Goal: Information Seeking & Learning: Learn about a topic

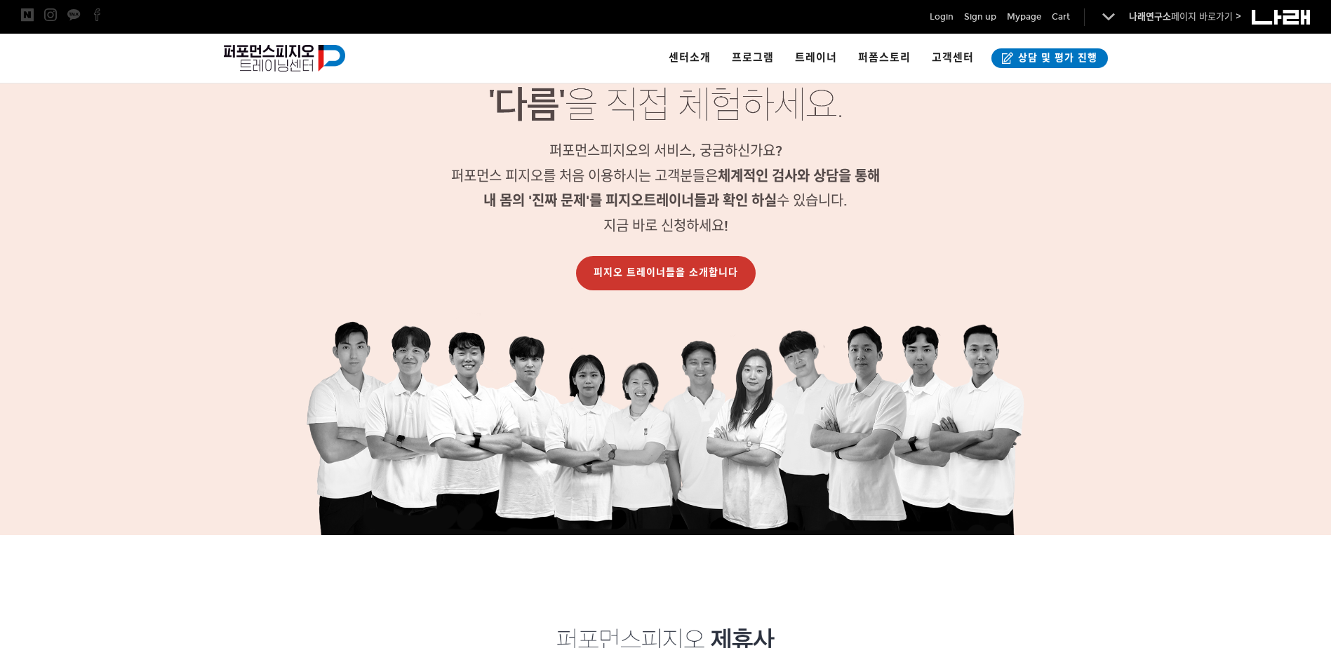
scroll to position [1544, 0]
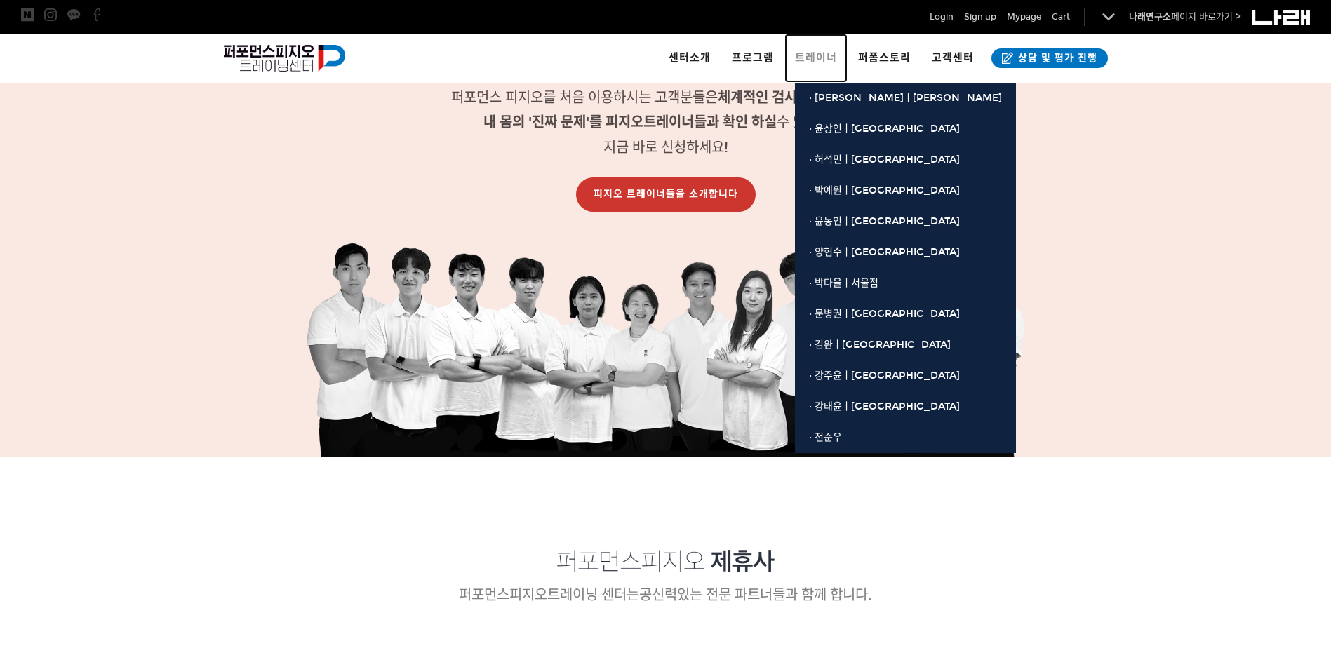
click at [797, 51] on link "트레이너" at bounding box center [815, 58] width 63 height 49
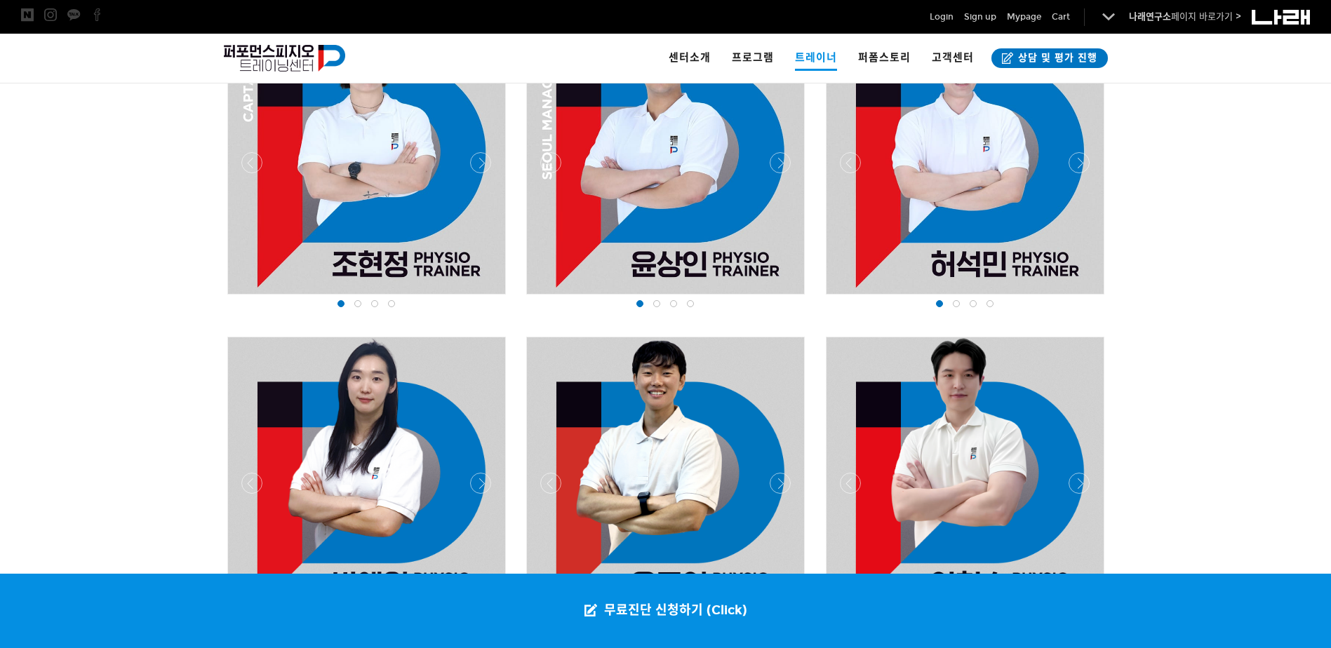
scroll to position [842, 0]
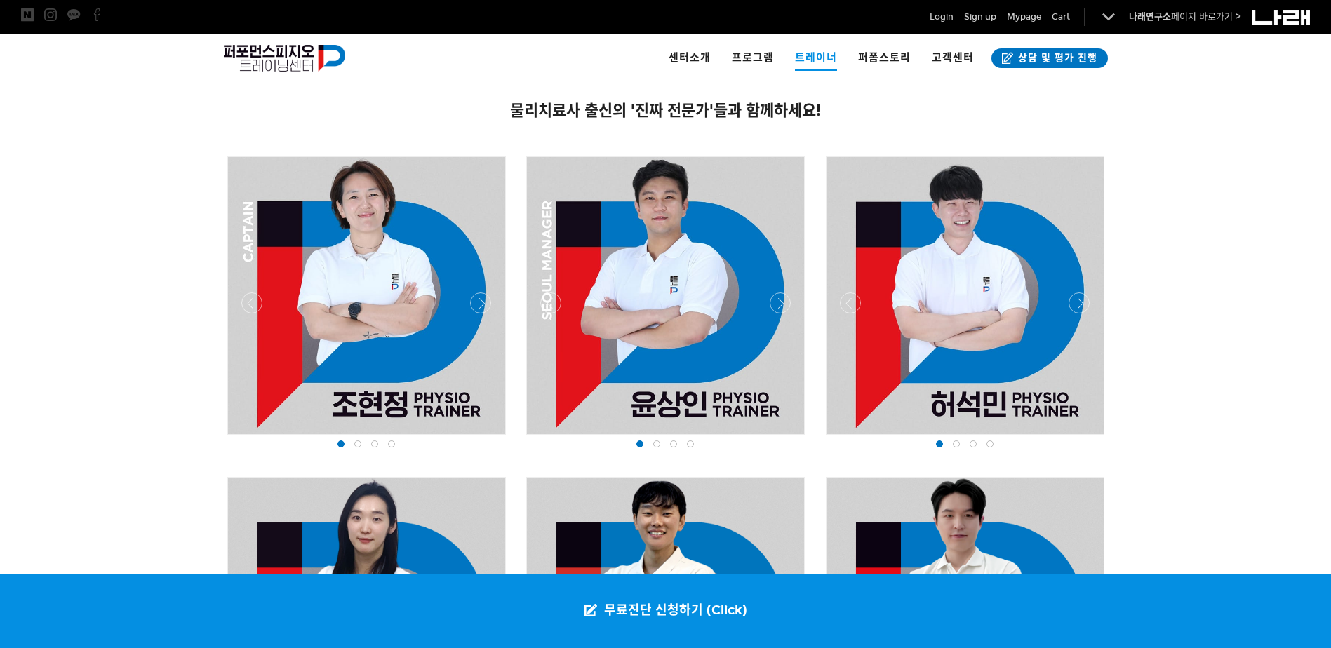
click at [478, 439] on div at bounding box center [367, 439] width 286 height 0
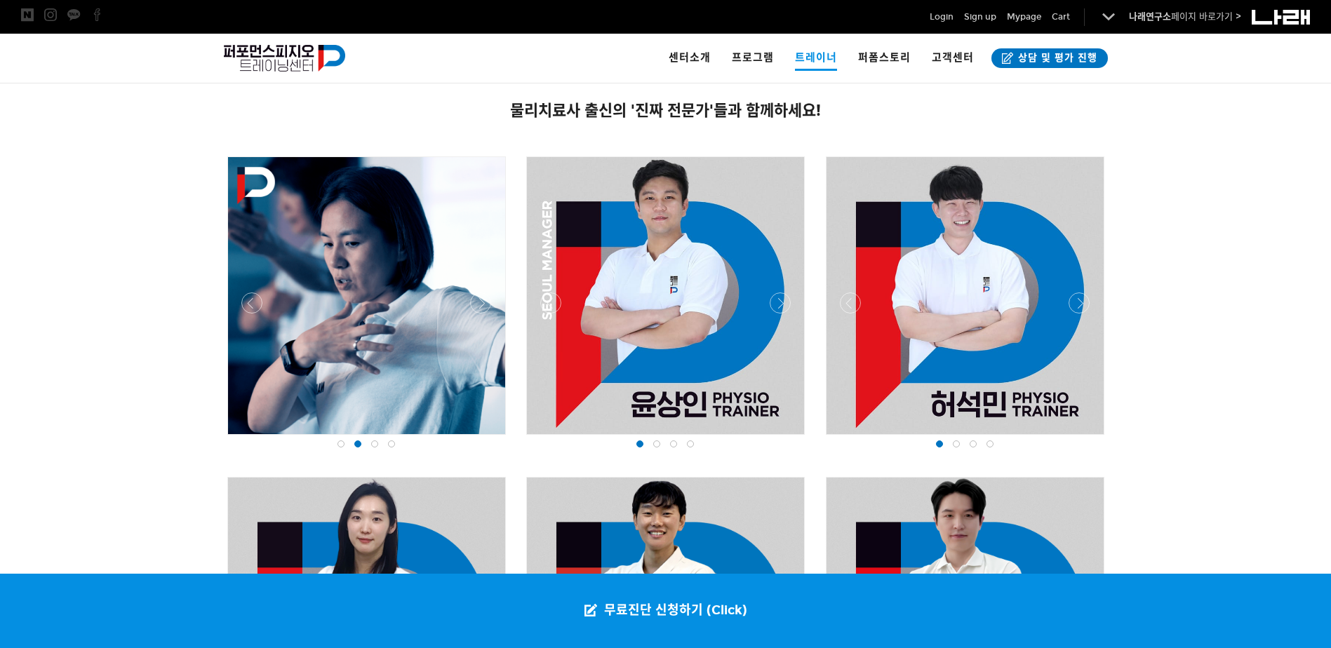
click at [476, 439] on div at bounding box center [367, 439] width 286 height 0
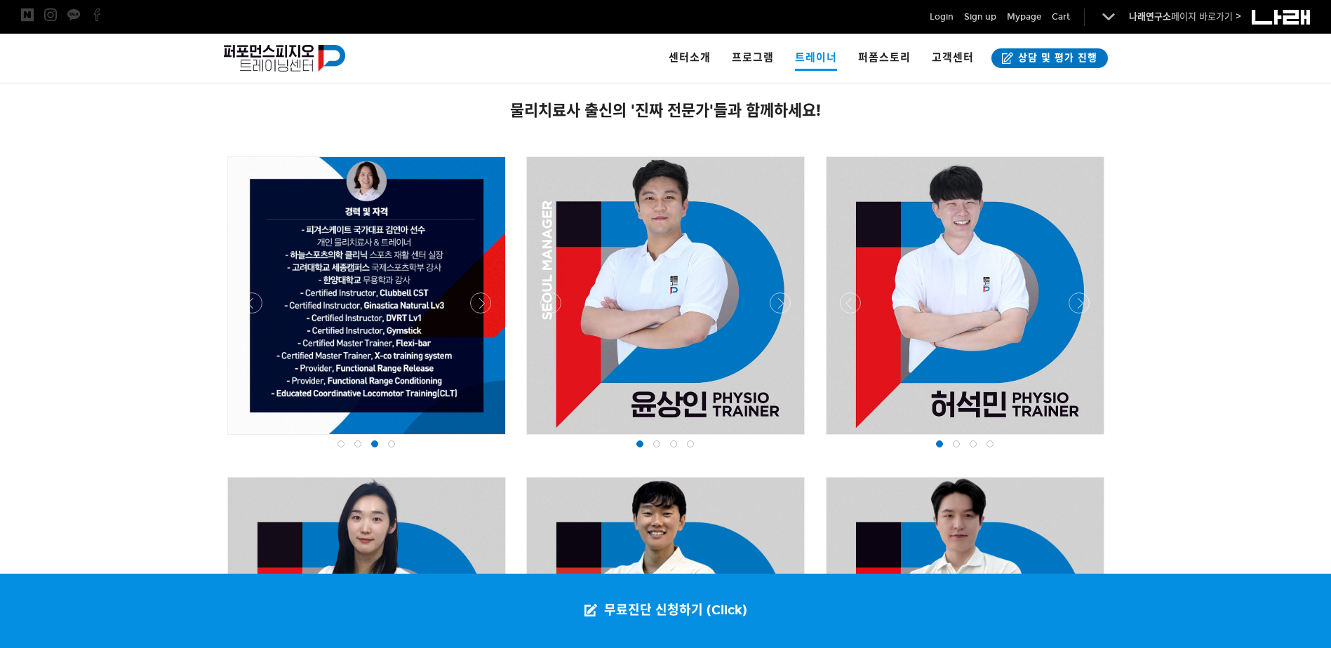
click at [476, 439] on div at bounding box center [367, 439] width 286 height 0
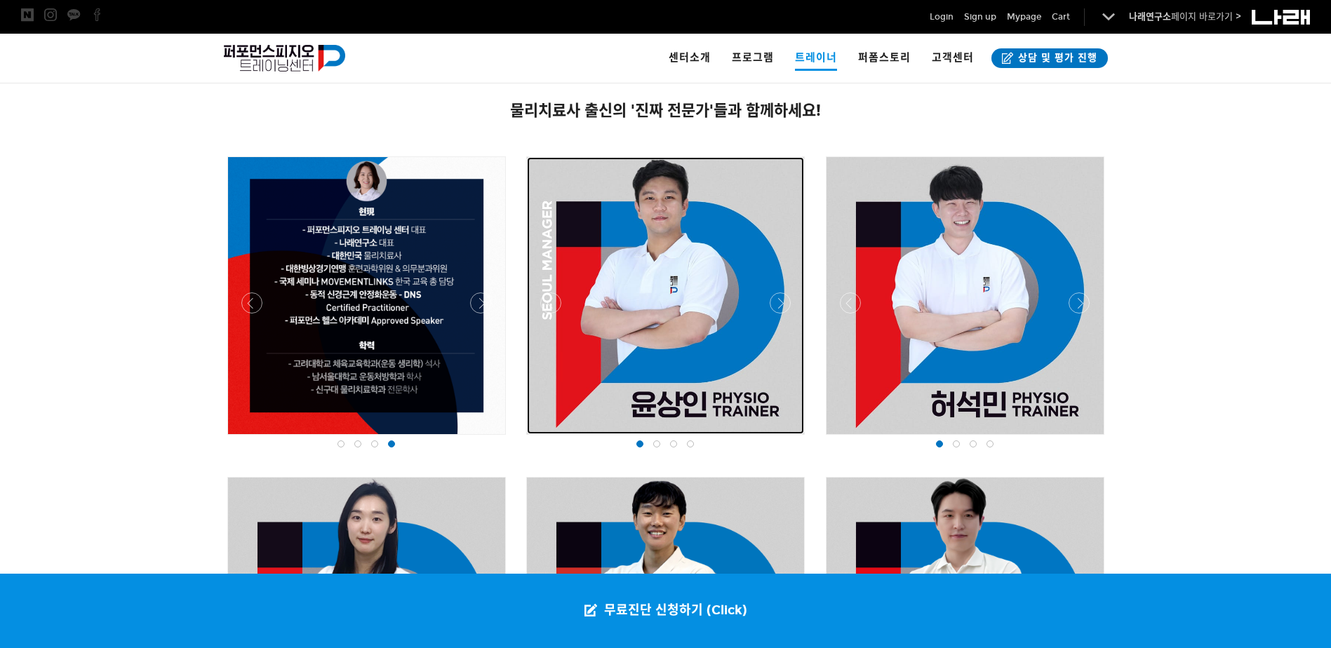
click at [798, 302] on div at bounding box center [665, 295] width 277 height 277
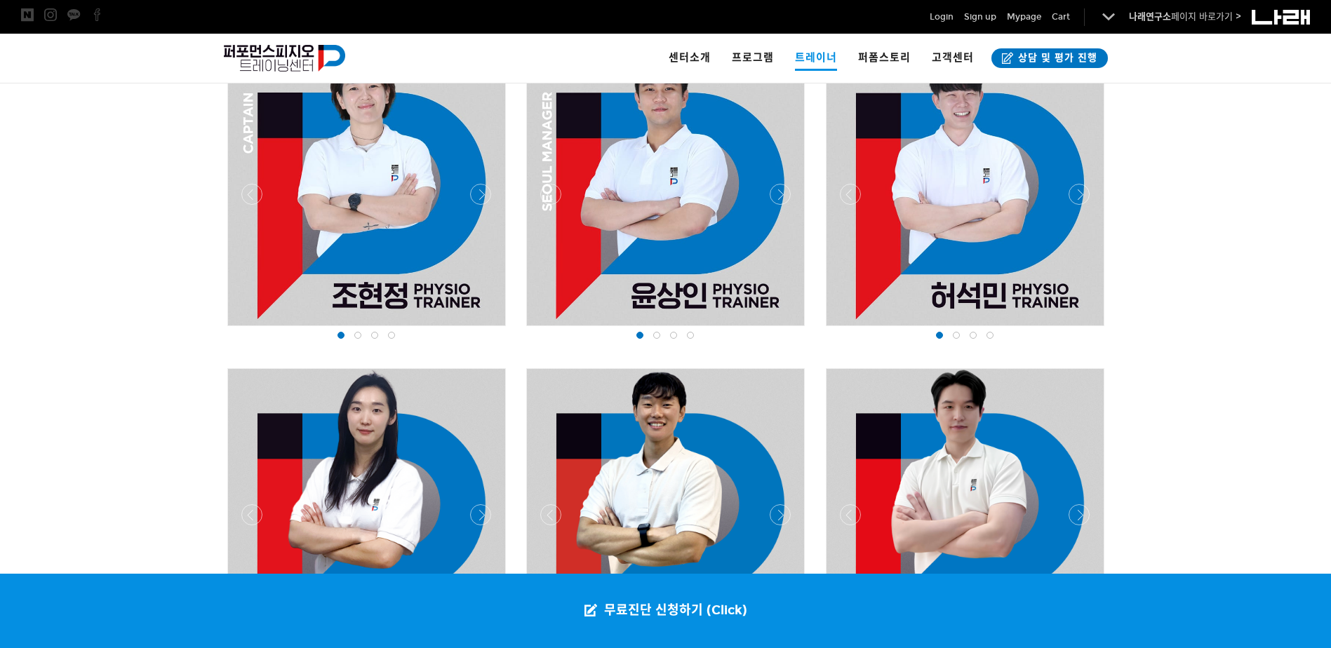
scroll to position [925, 0]
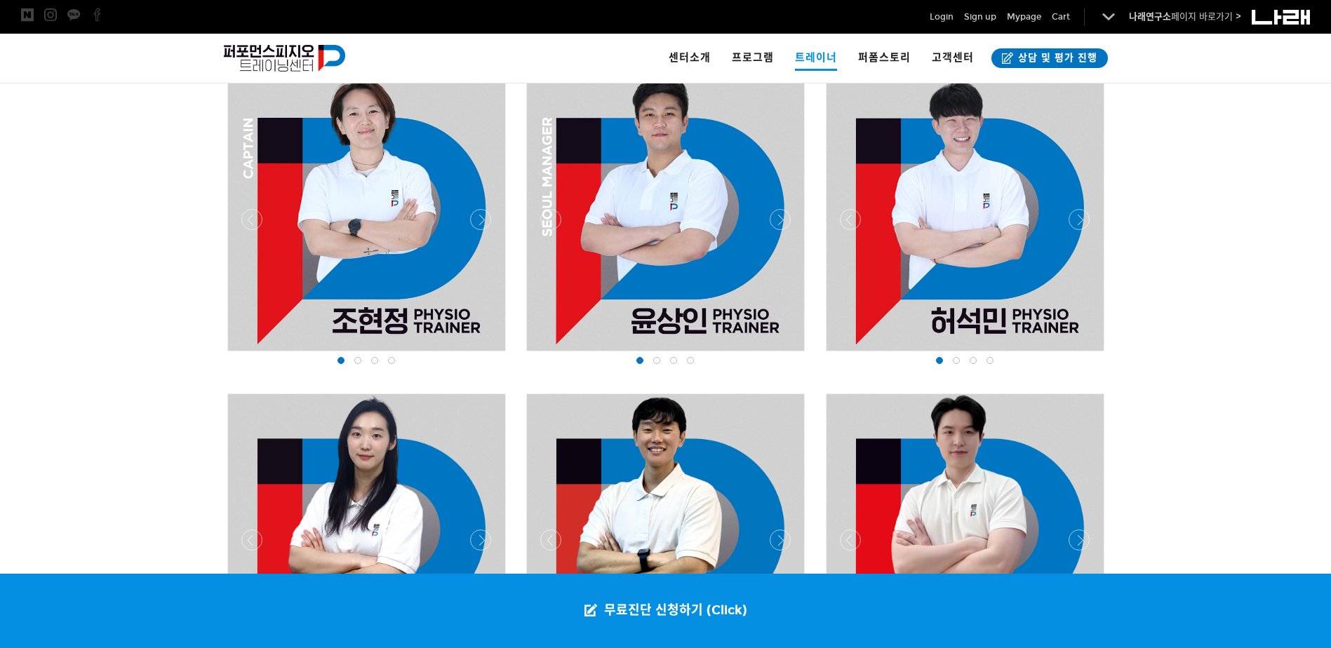
click at [783, 355] on div at bounding box center [666, 355] width 286 height 0
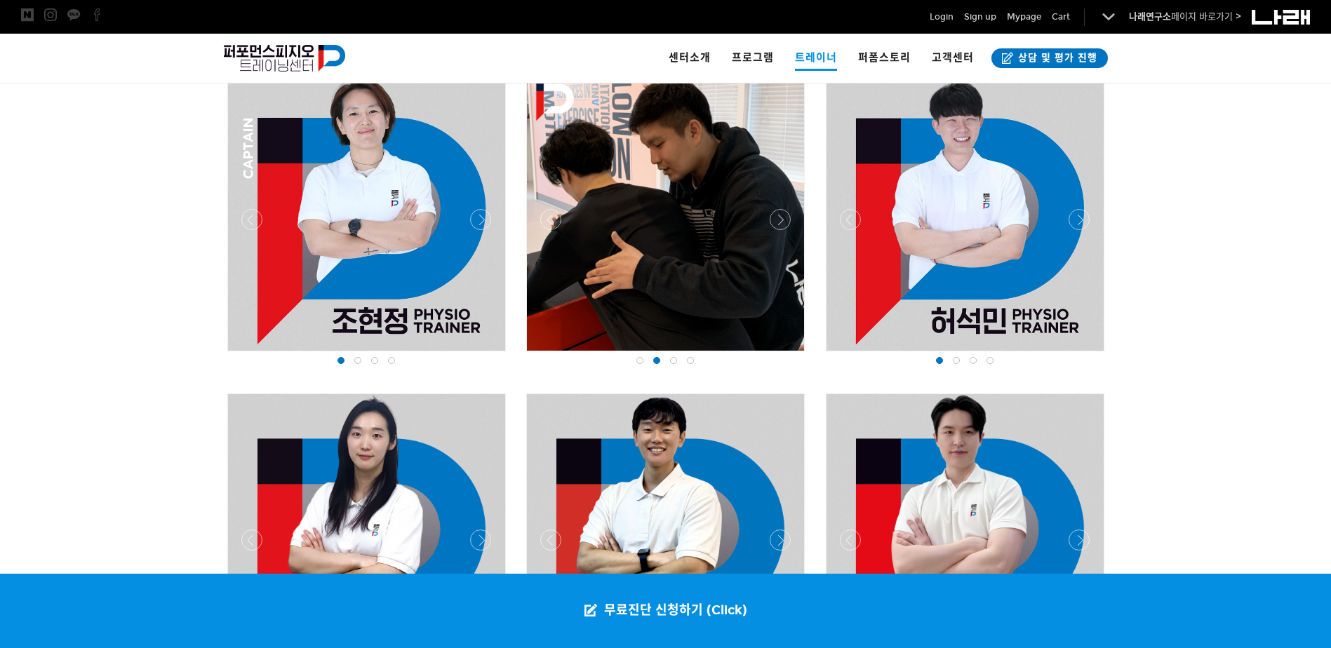
click at [783, 355] on div at bounding box center [666, 355] width 286 height 0
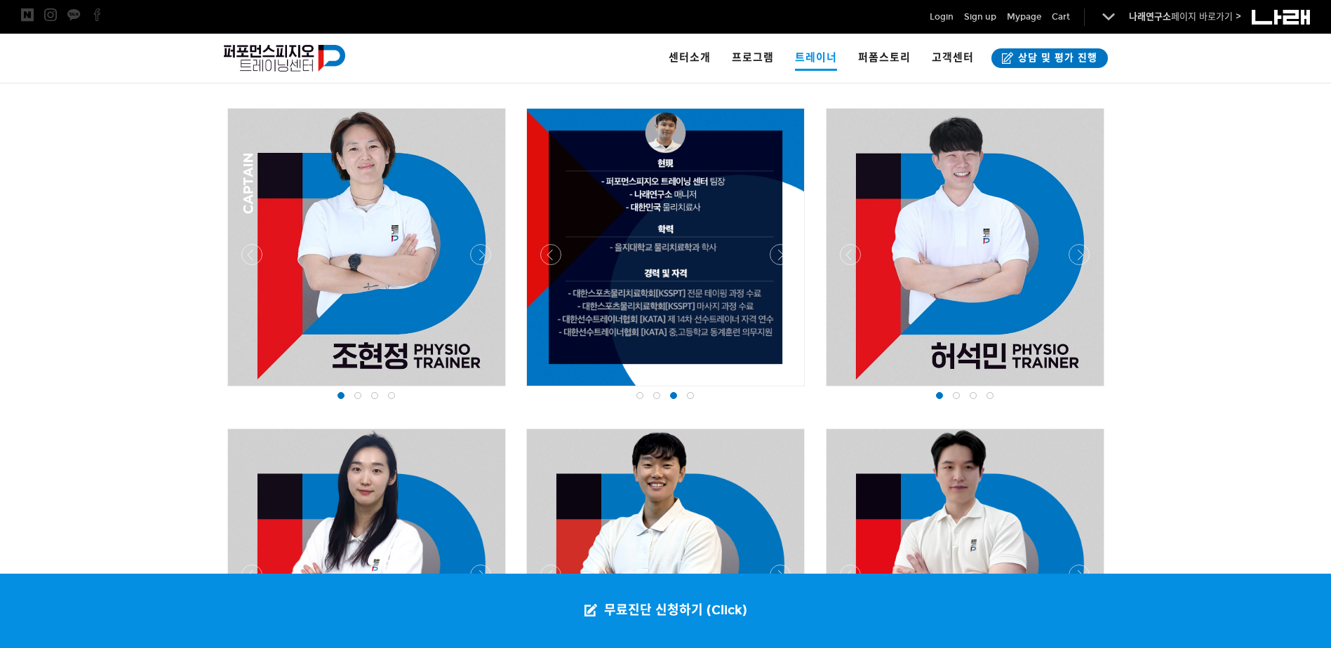
scroll to position [855, 0]
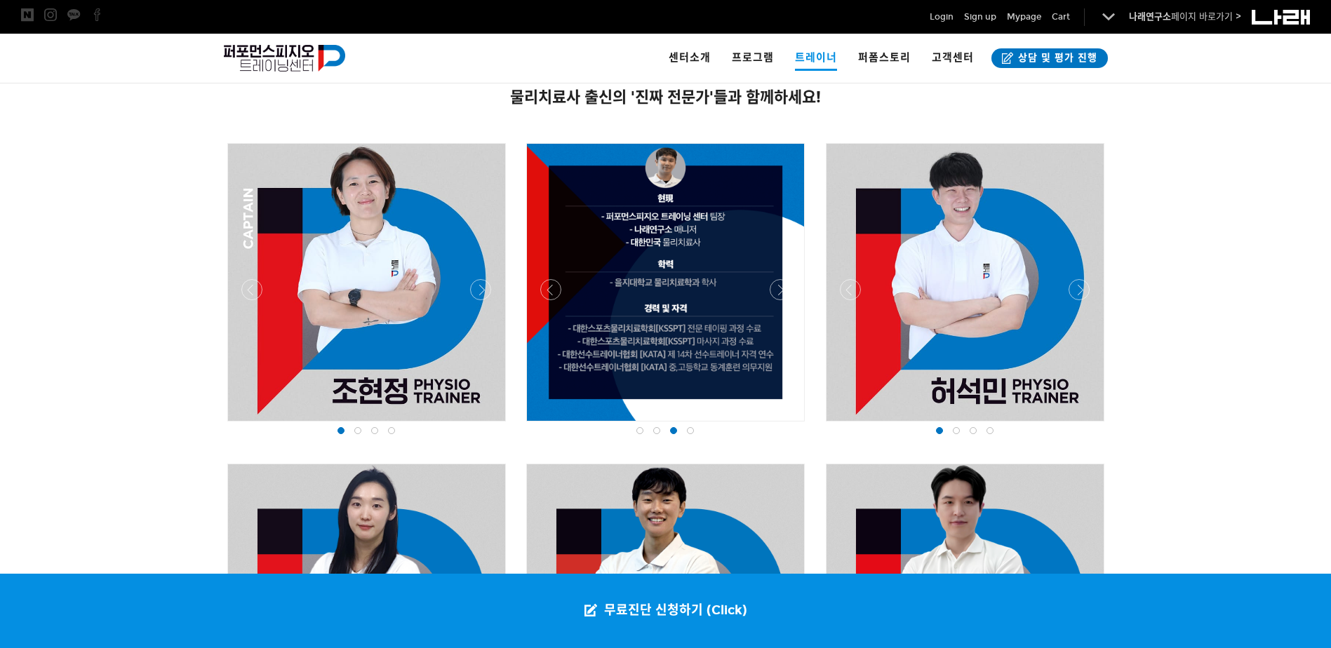
click at [782, 425] on div at bounding box center [666, 425] width 286 height 0
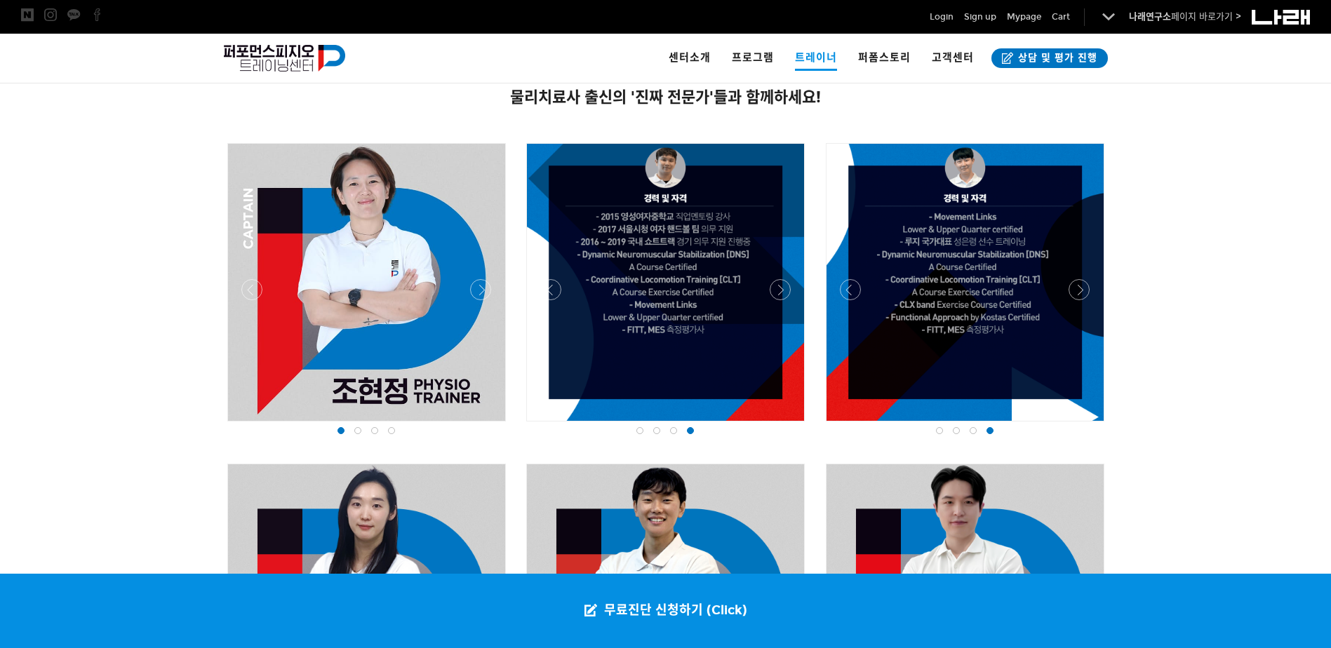
click at [1076, 425] on div at bounding box center [965, 425] width 286 height 0
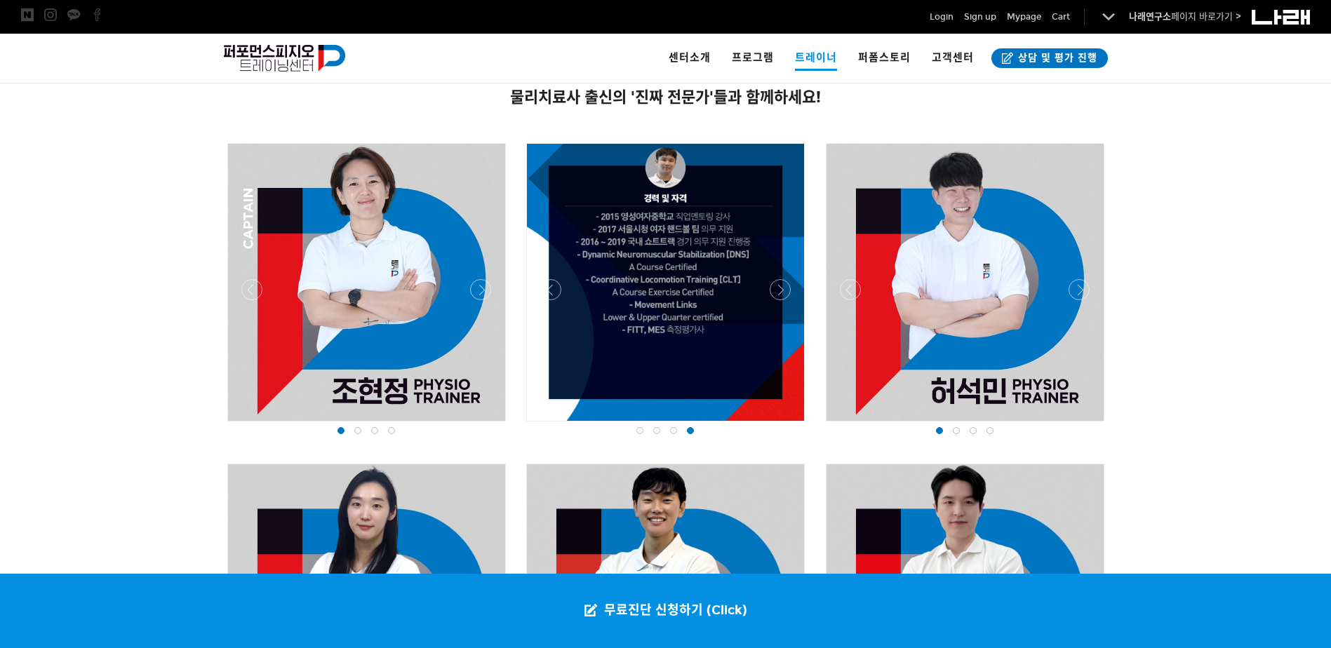
click at [1076, 425] on div at bounding box center [965, 425] width 286 height 0
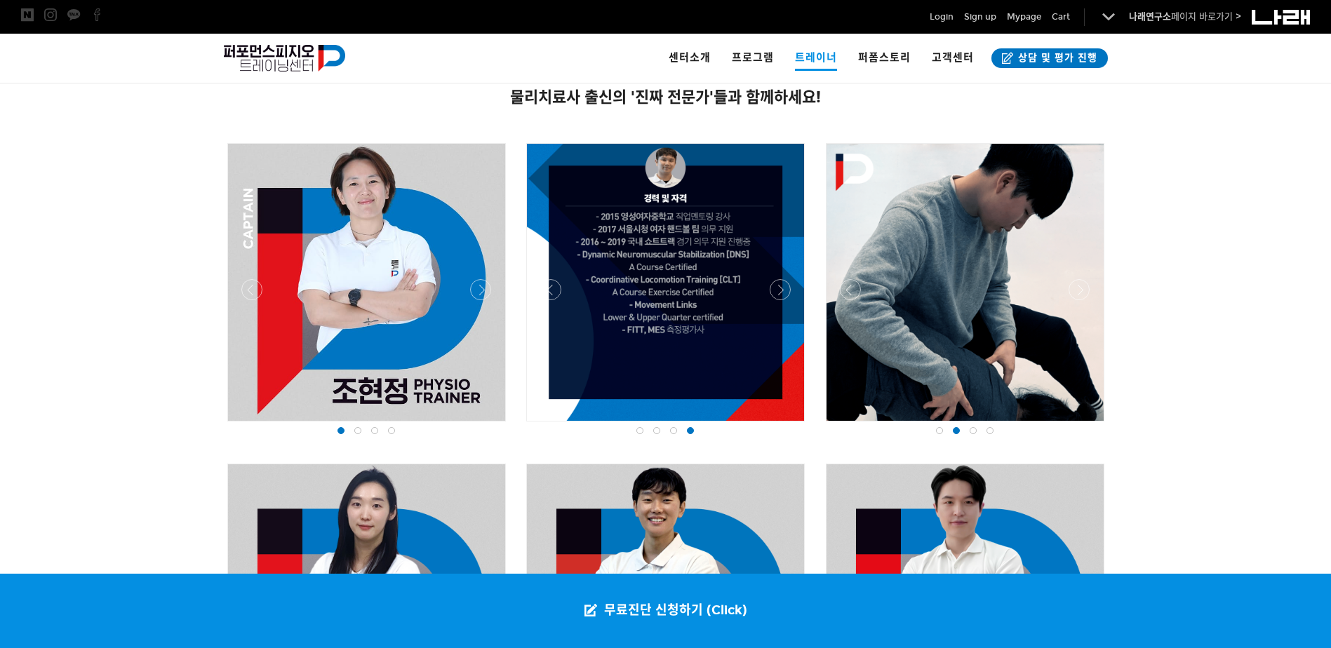
click at [1076, 425] on div at bounding box center [965, 425] width 286 height 0
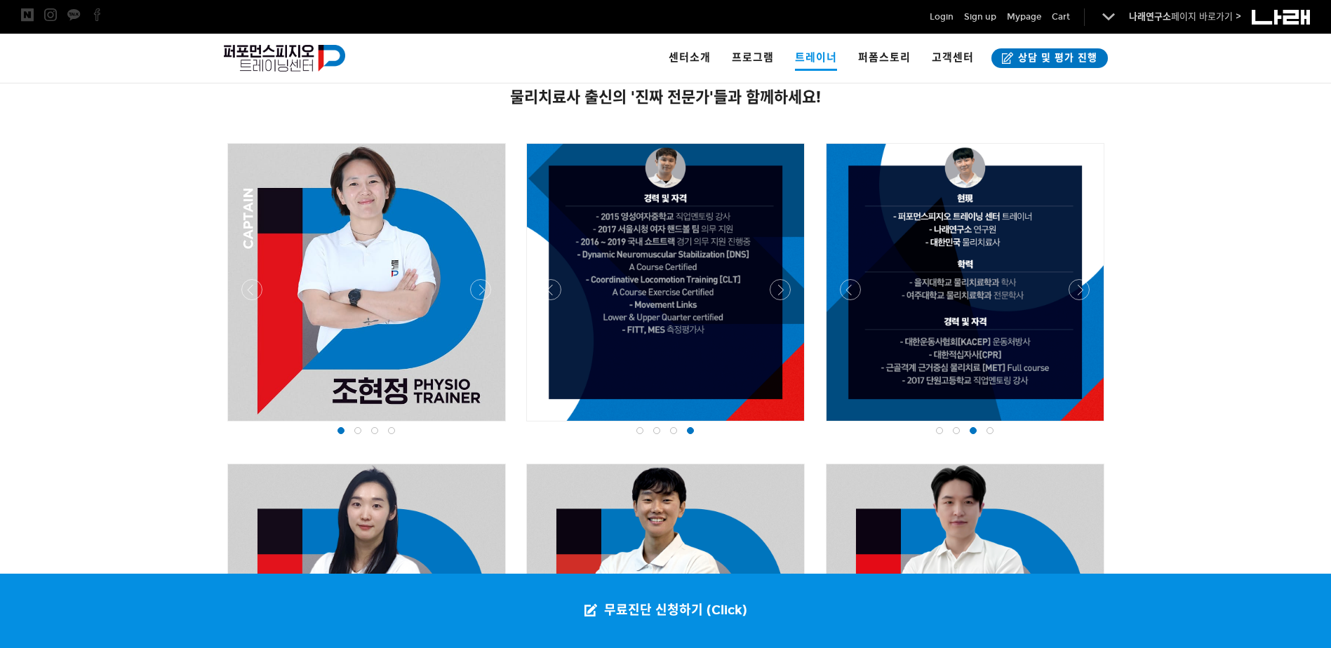
click at [1076, 425] on div at bounding box center [965, 425] width 286 height 0
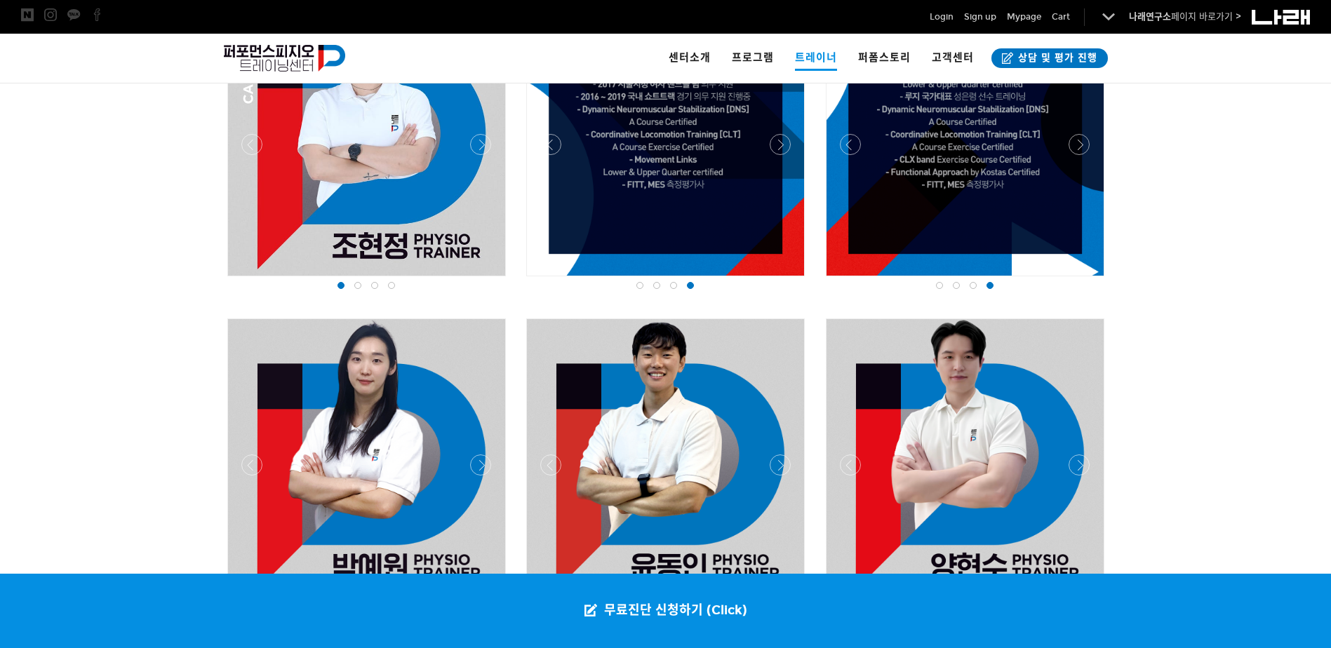
scroll to position [1136, 0]
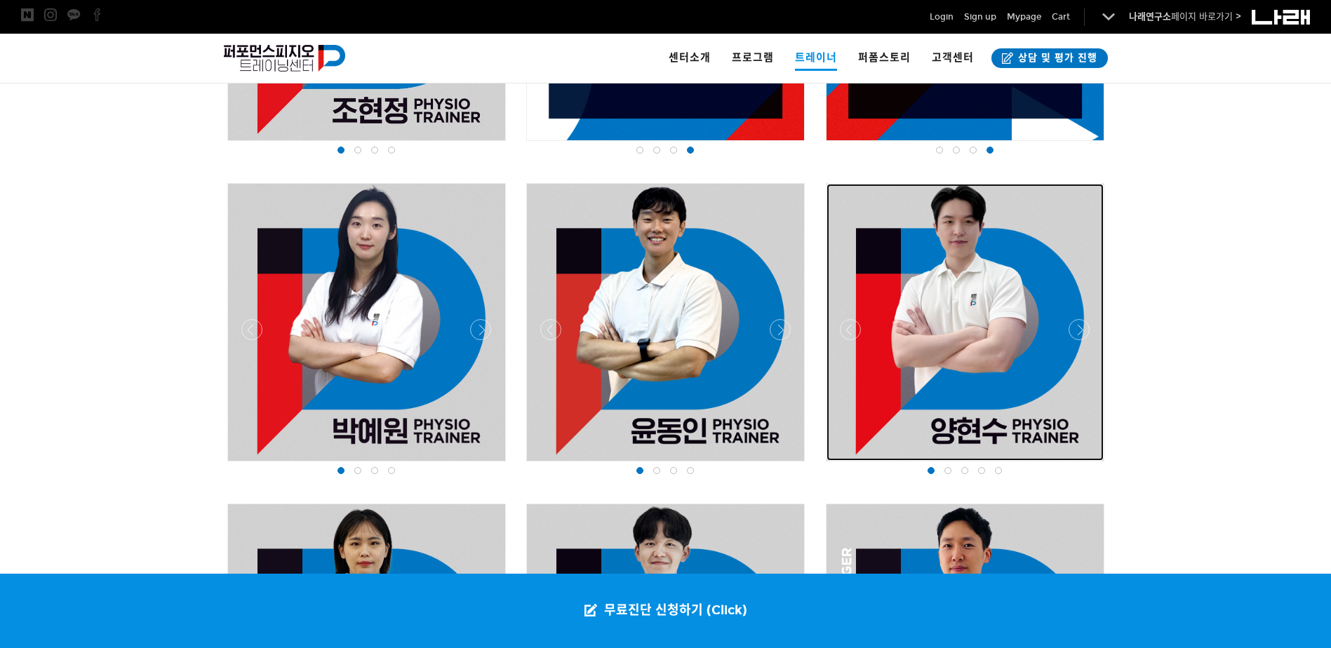
click at [1071, 315] on div at bounding box center [964, 322] width 277 height 277
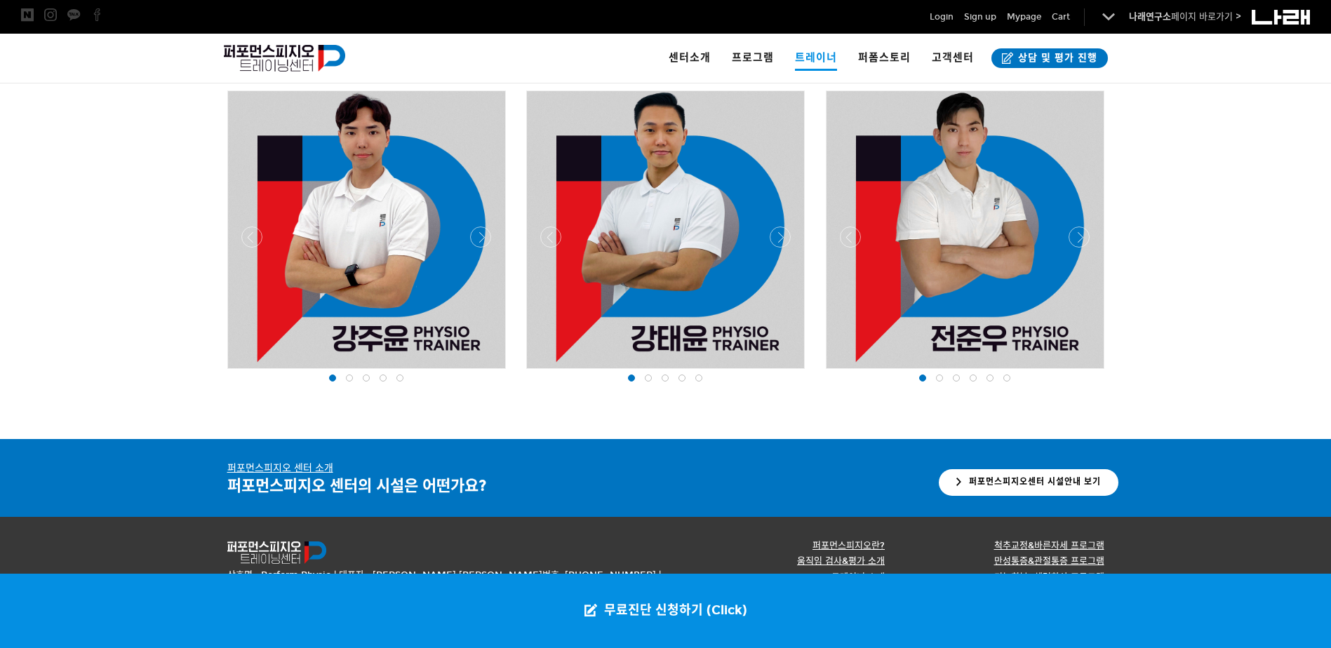
scroll to position [1873, 0]
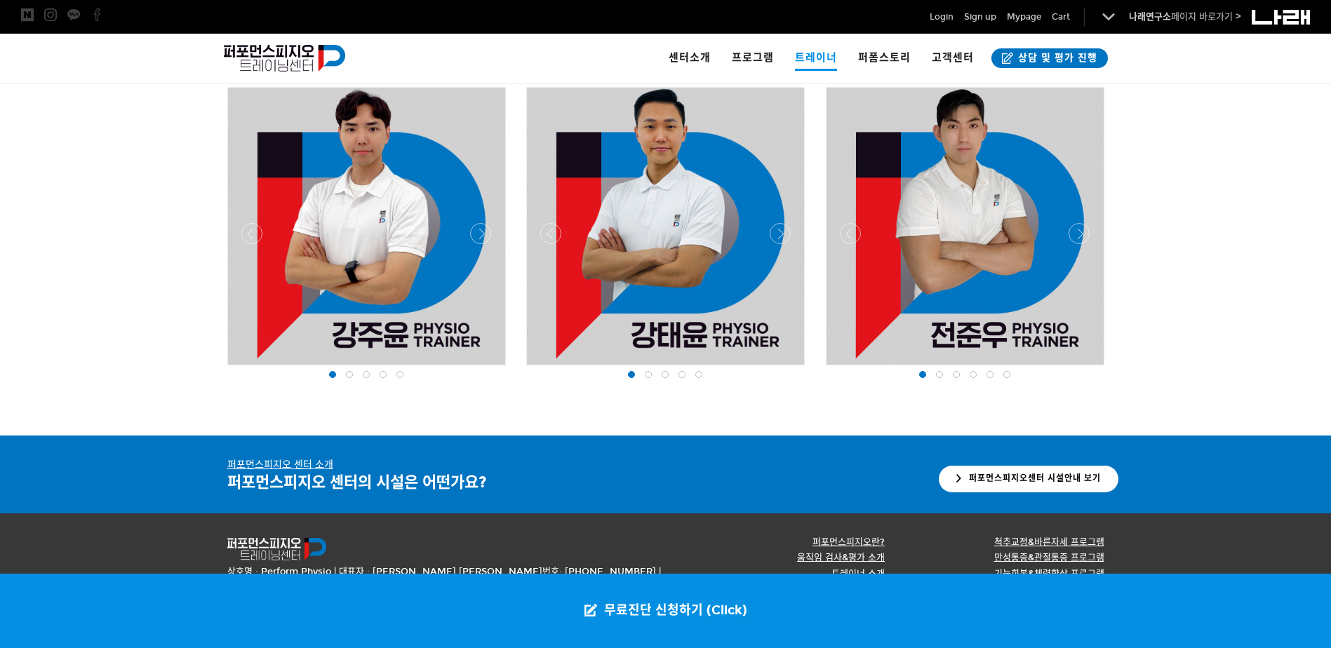
click at [485, 369] on div at bounding box center [367, 369] width 286 height 0
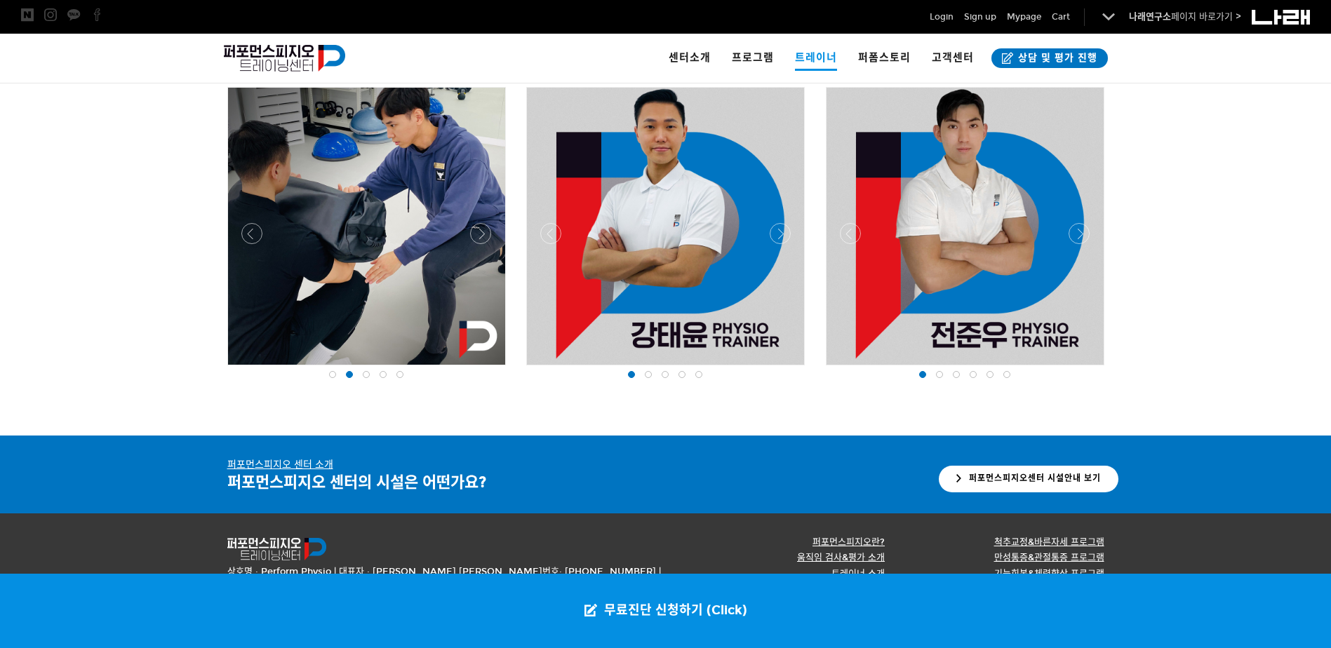
click at [483, 369] on div at bounding box center [367, 369] width 286 height 0
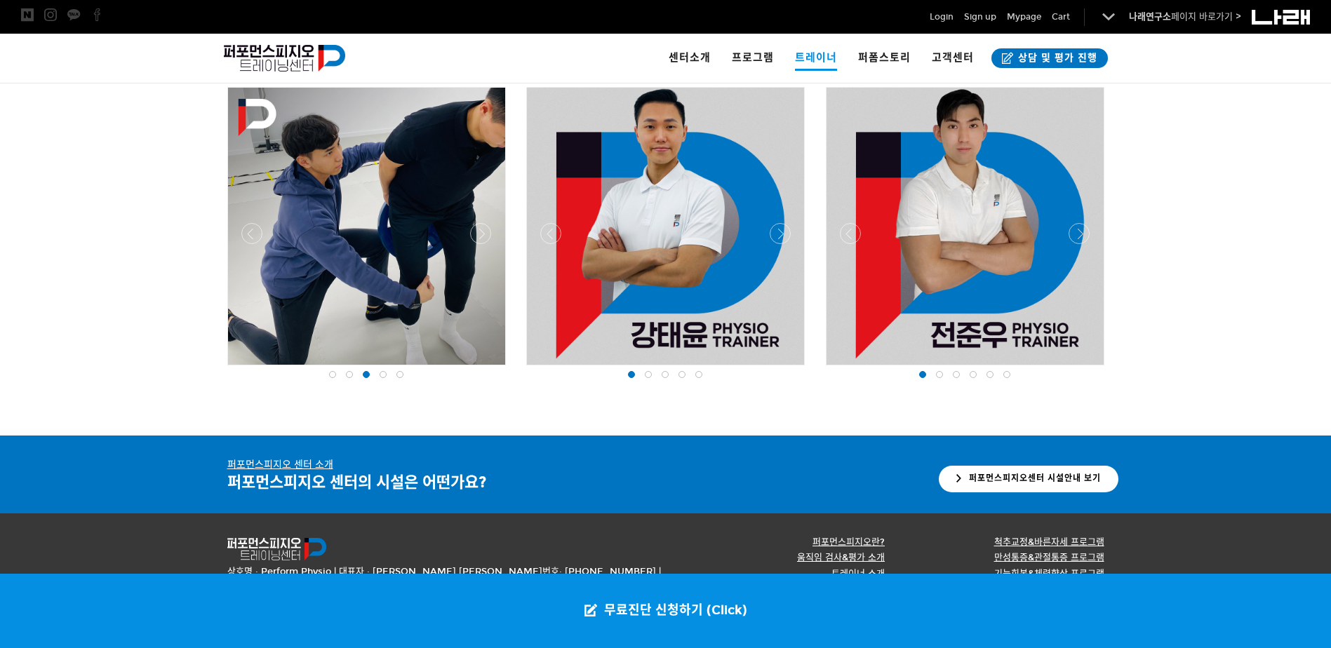
click at [483, 369] on div at bounding box center [367, 369] width 286 height 0
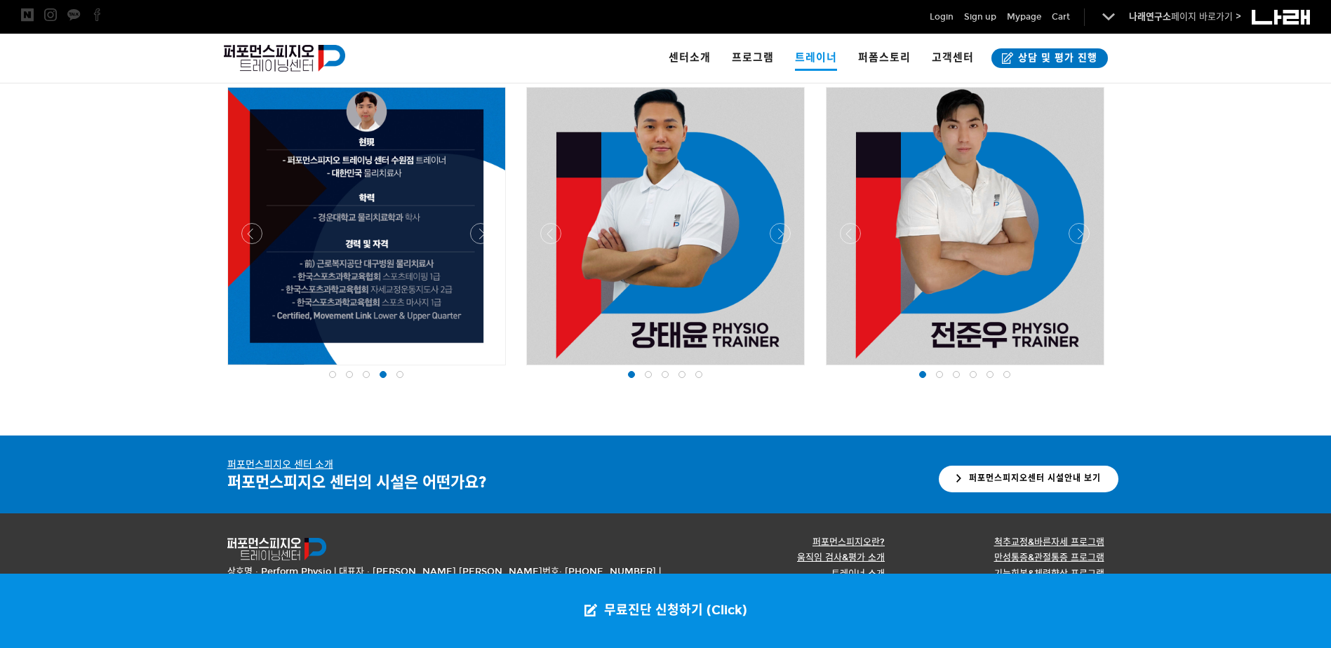
click at [547, 369] on div at bounding box center [666, 369] width 286 height 0
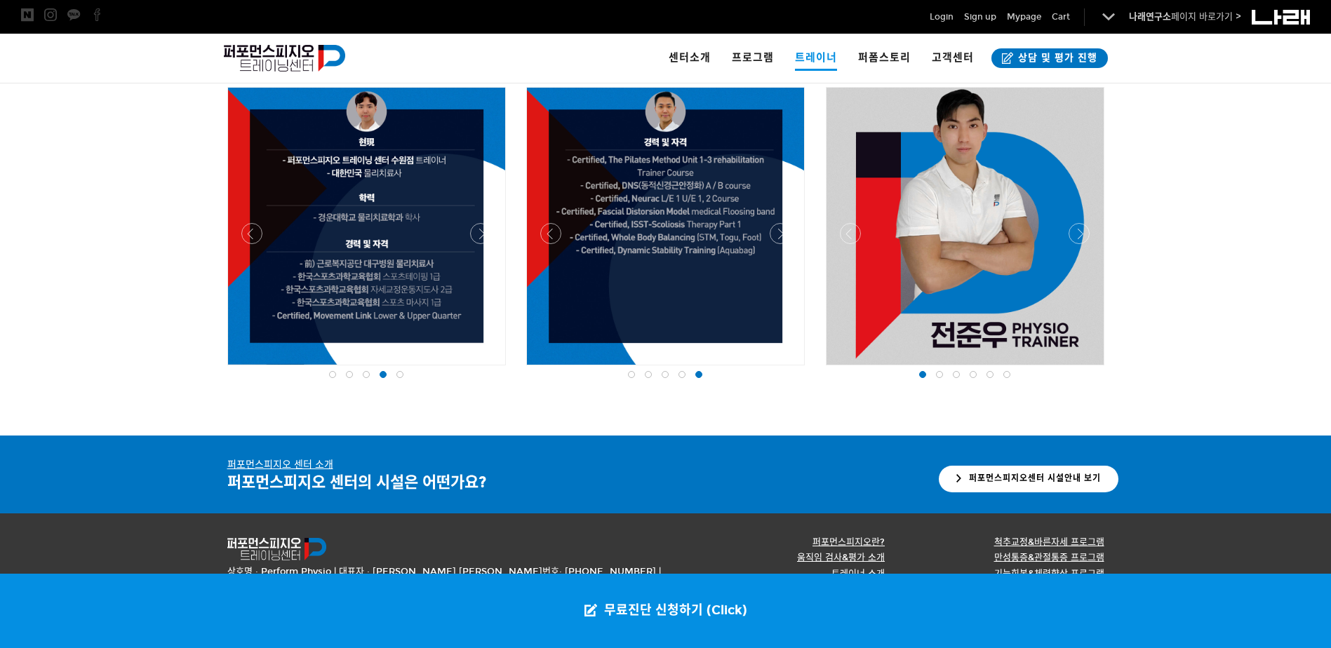
click at [547, 369] on div at bounding box center [666, 369] width 286 height 0
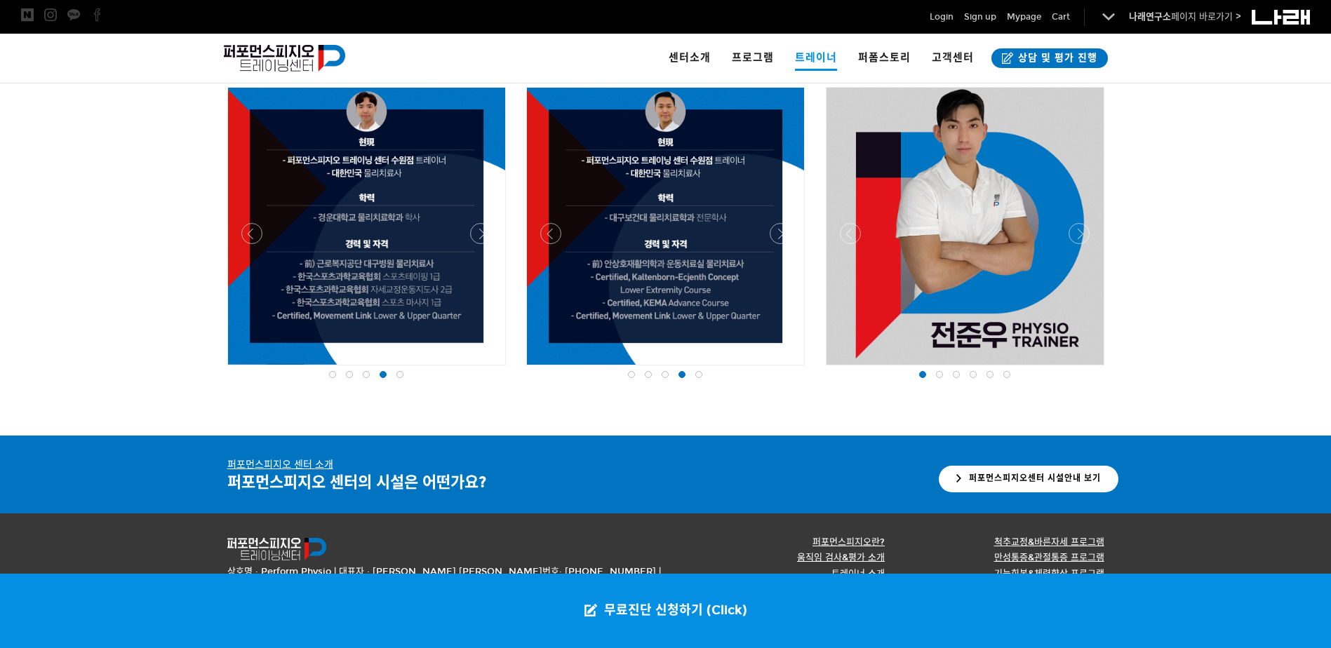
click at [547, 369] on div at bounding box center [666, 369] width 286 height 0
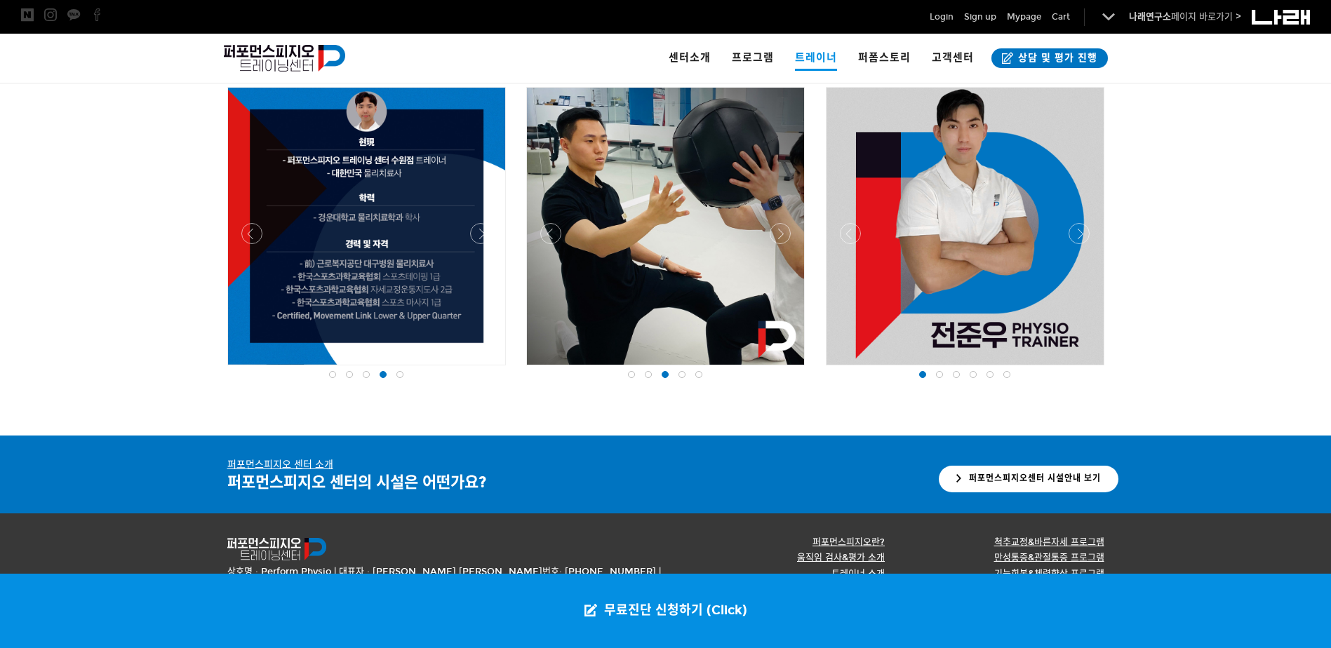
click at [850, 369] on div at bounding box center [965, 369] width 286 height 0
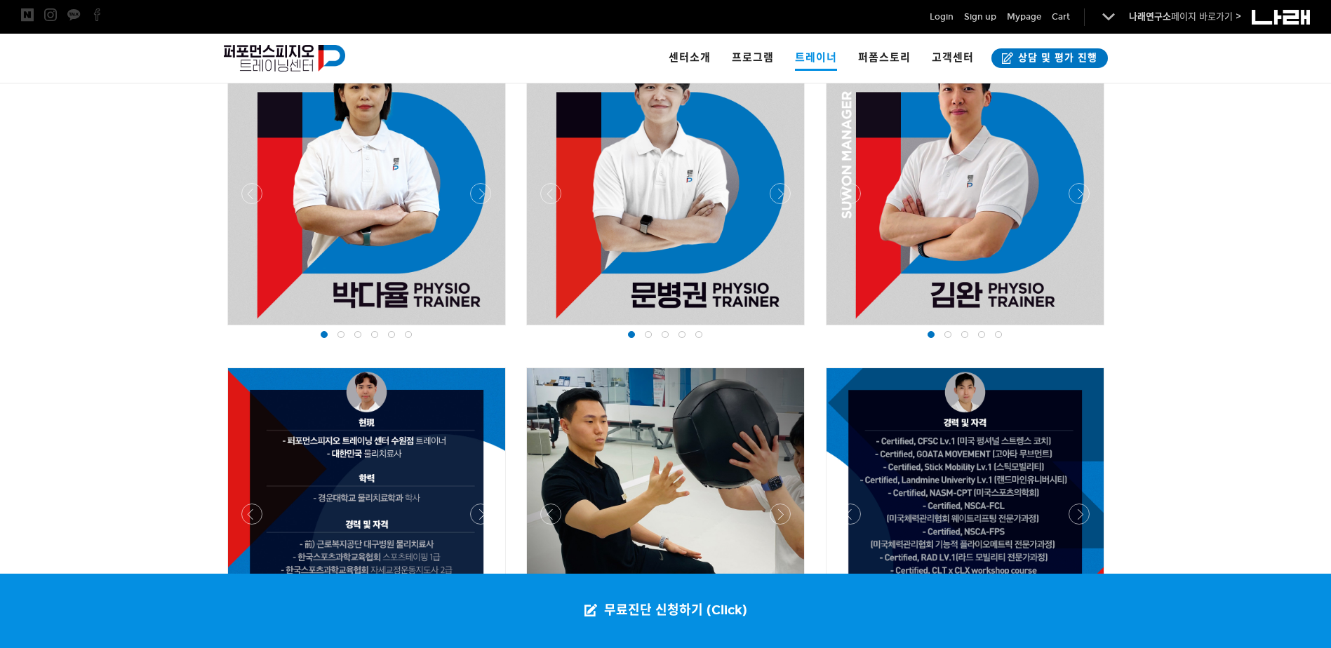
scroll to position [1522, 0]
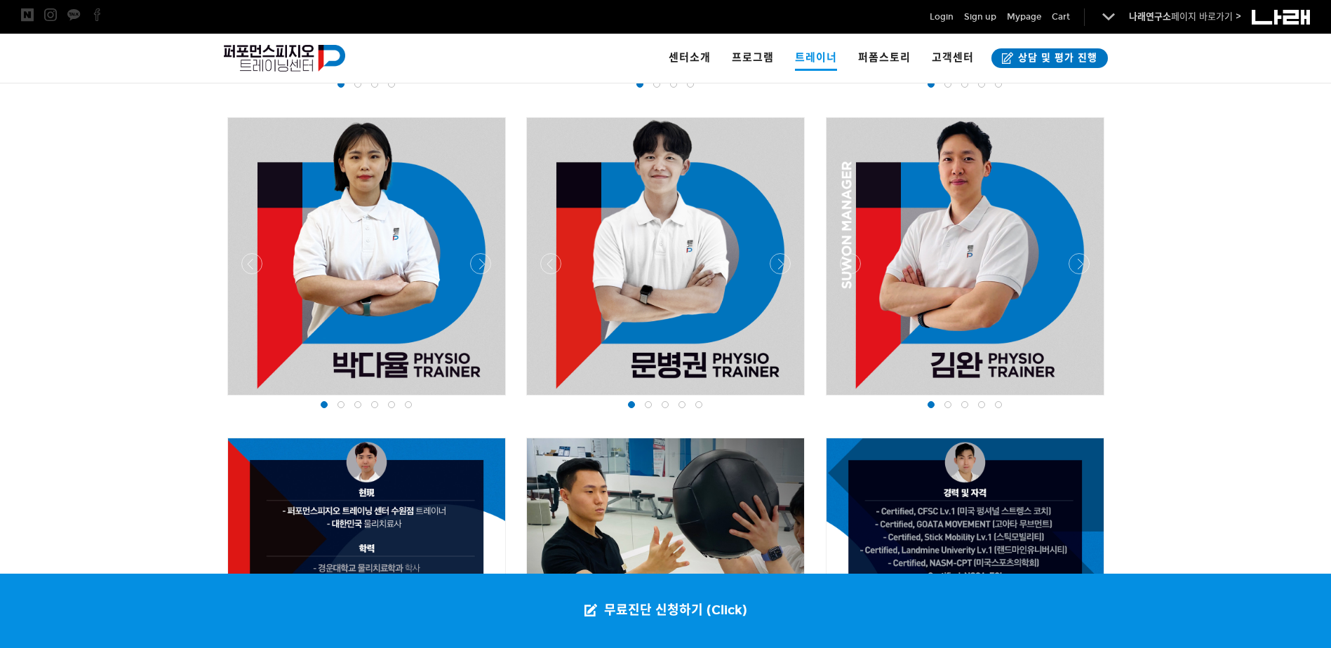
click at [854, 399] on div at bounding box center [965, 399] width 286 height 0
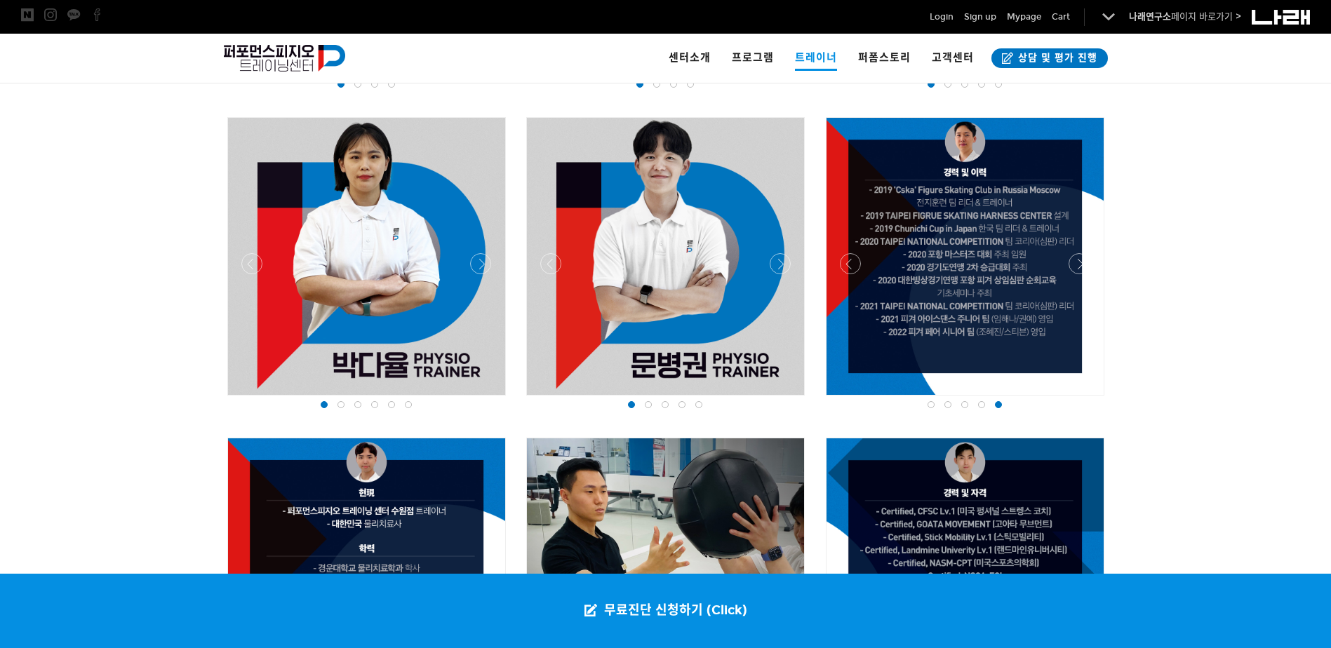
click at [554, 399] on div at bounding box center [666, 399] width 286 height 0
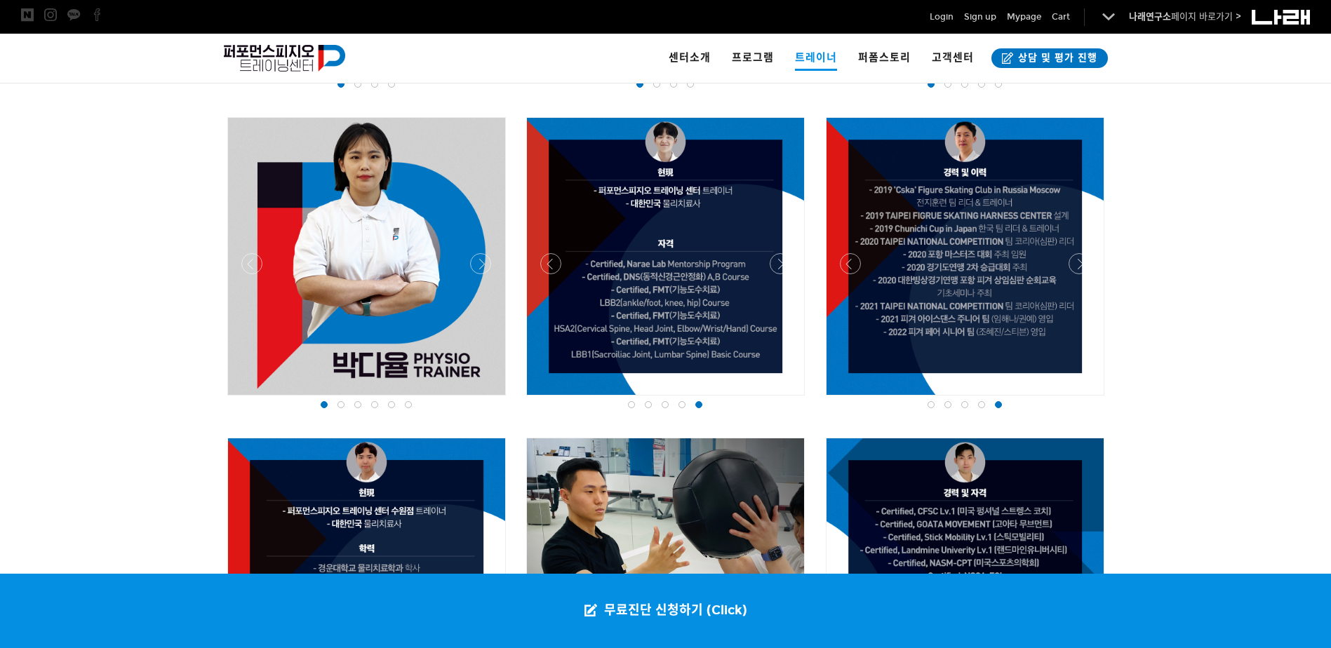
click at [547, 399] on div at bounding box center [666, 399] width 286 height 0
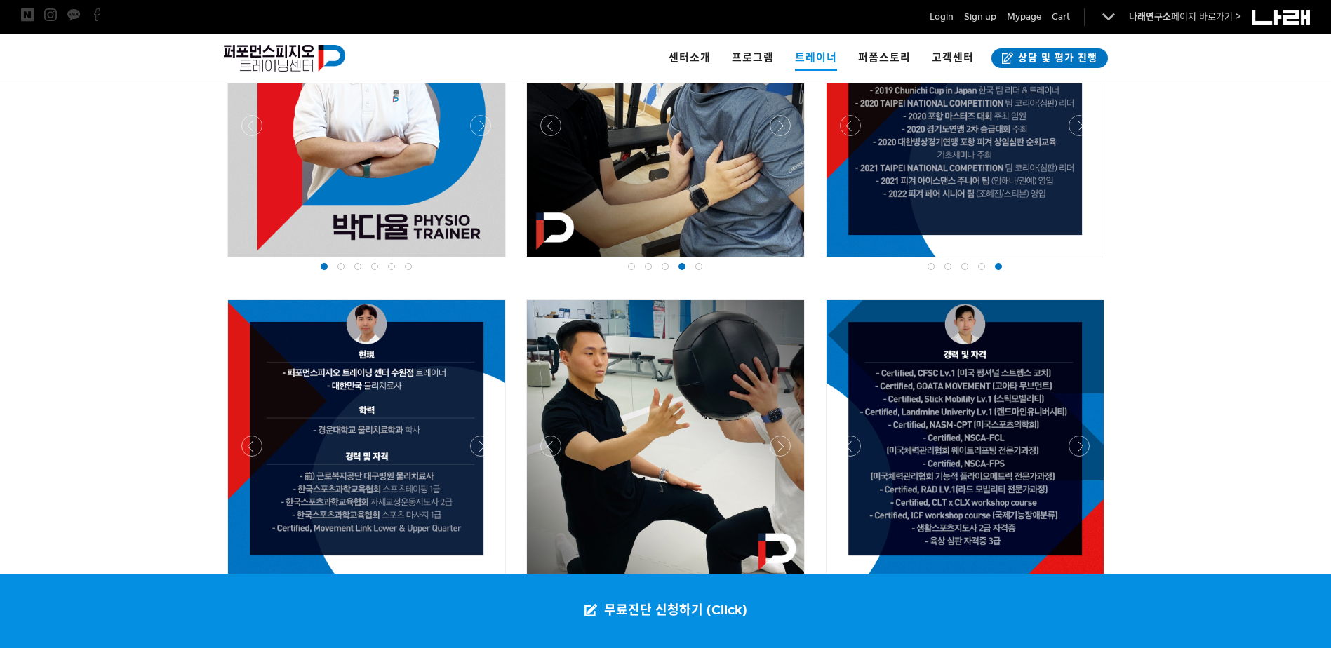
scroll to position [1593, 0]
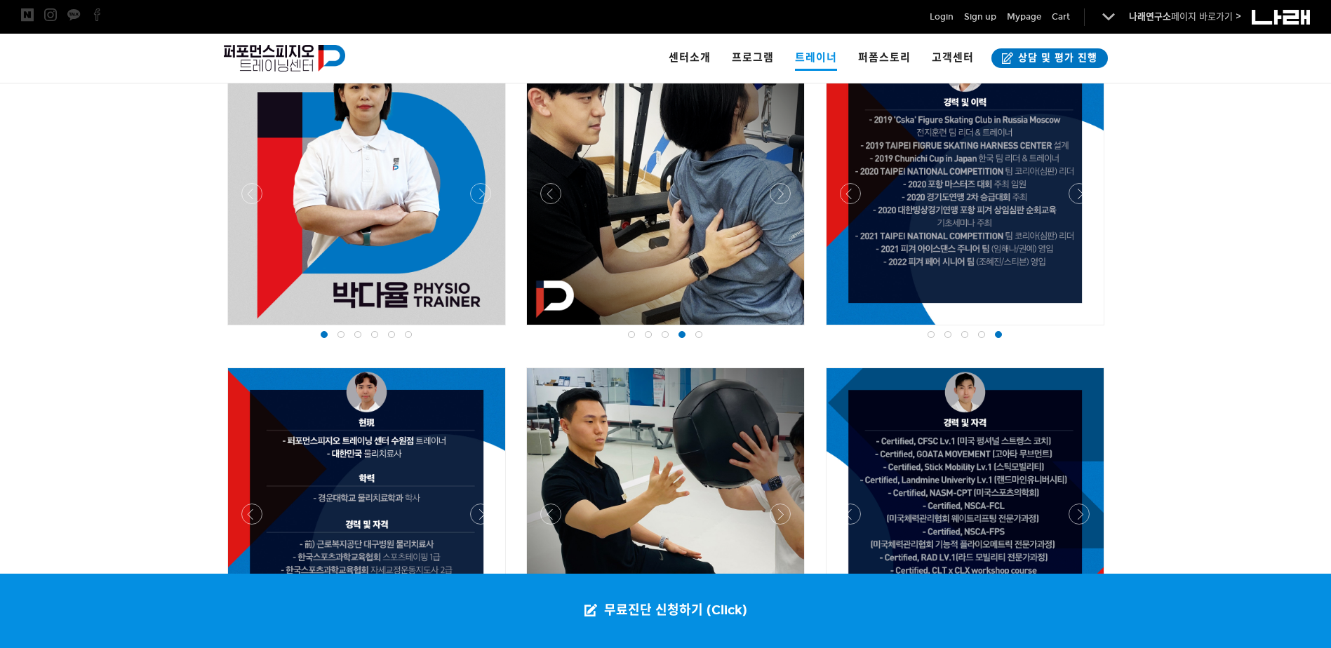
click at [246, 329] on div at bounding box center [367, 329] width 286 height 0
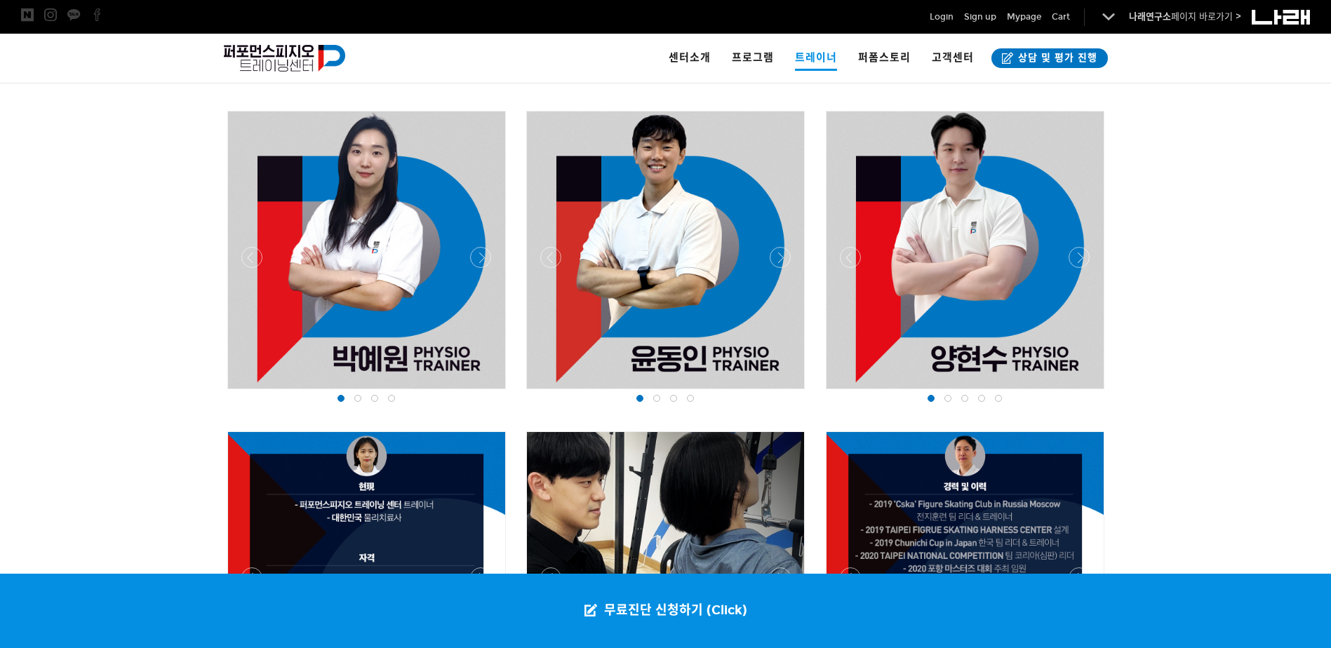
scroll to position [1172, 0]
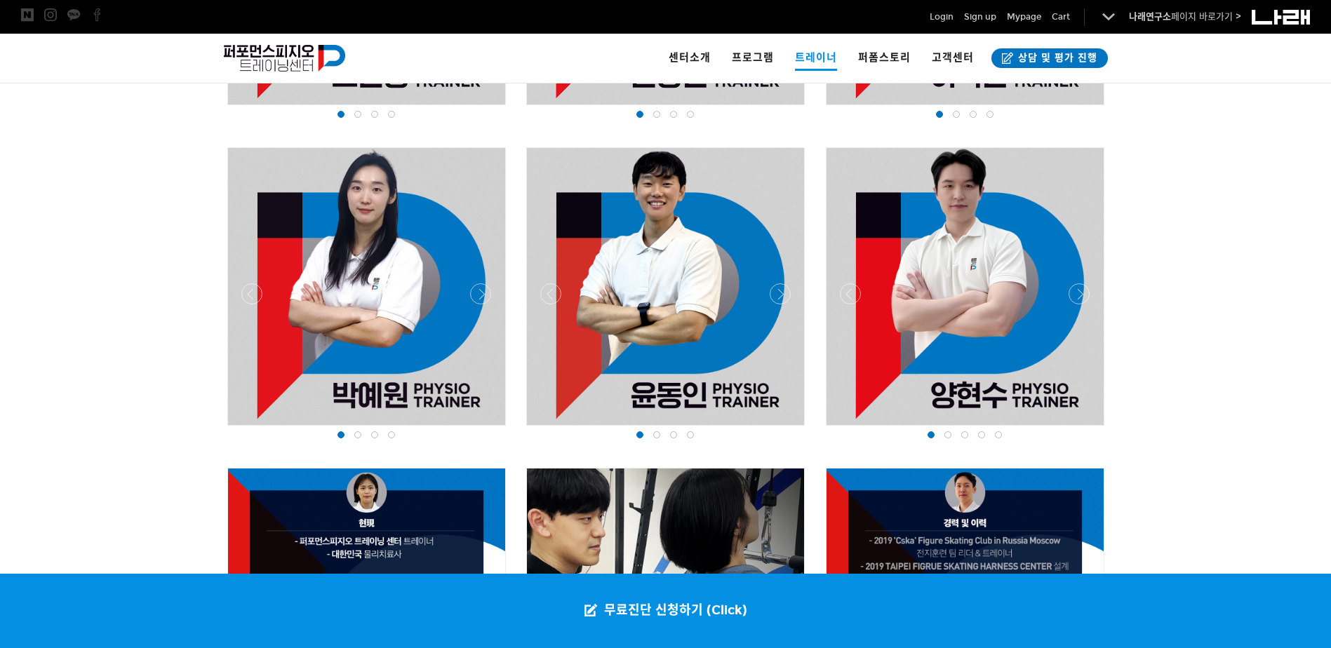
click at [847, 429] on div at bounding box center [965, 429] width 286 height 0
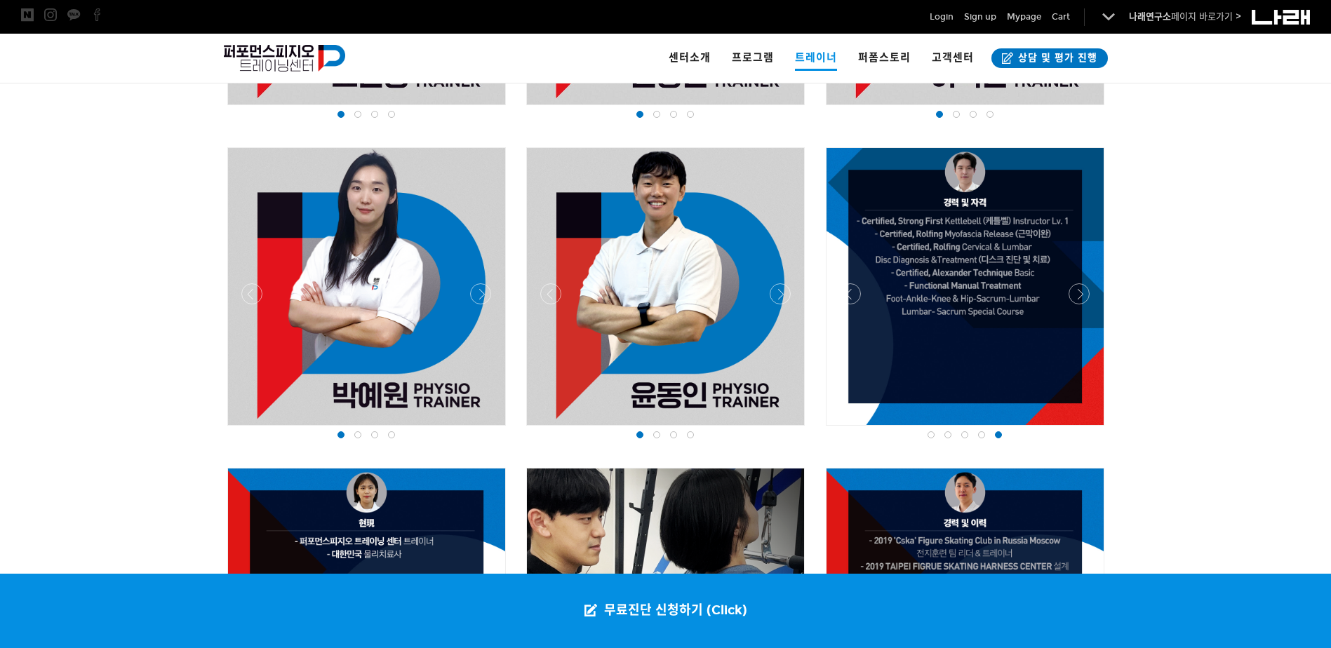
click at [555, 429] on div at bounding box center [666, 429] width 286 height 0
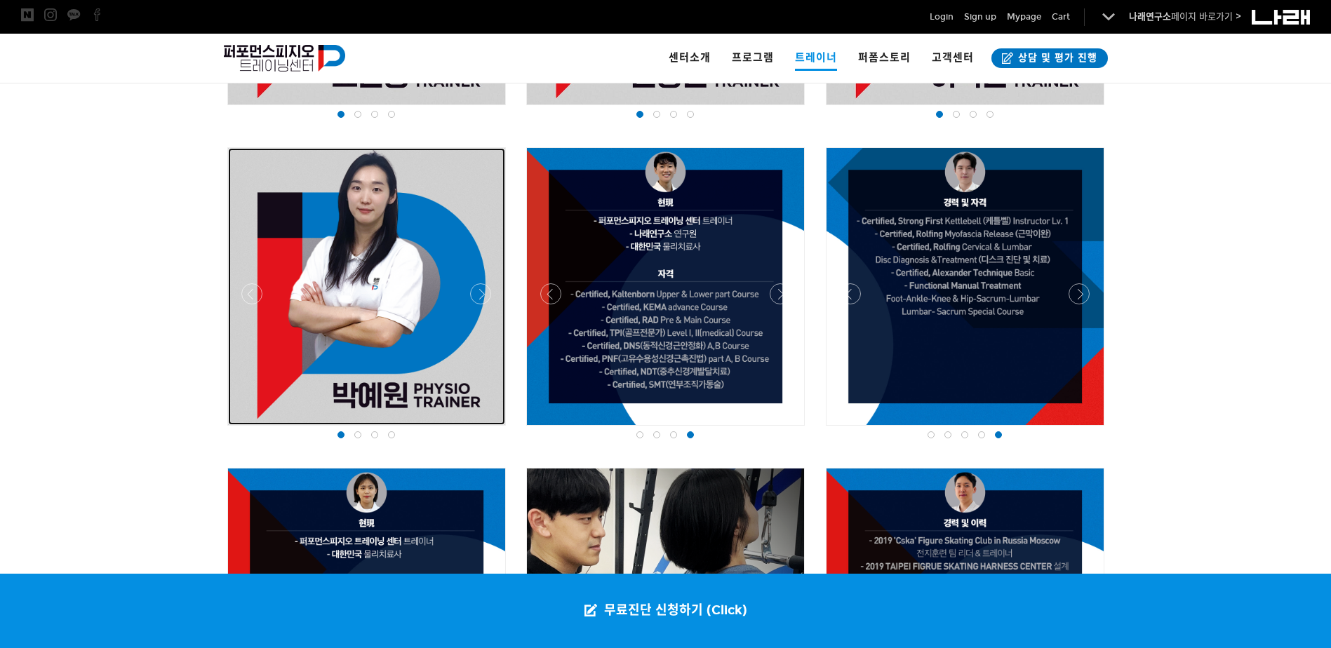
click at [244, 283] on div at bounding box center [366, 286] width 277 height 277
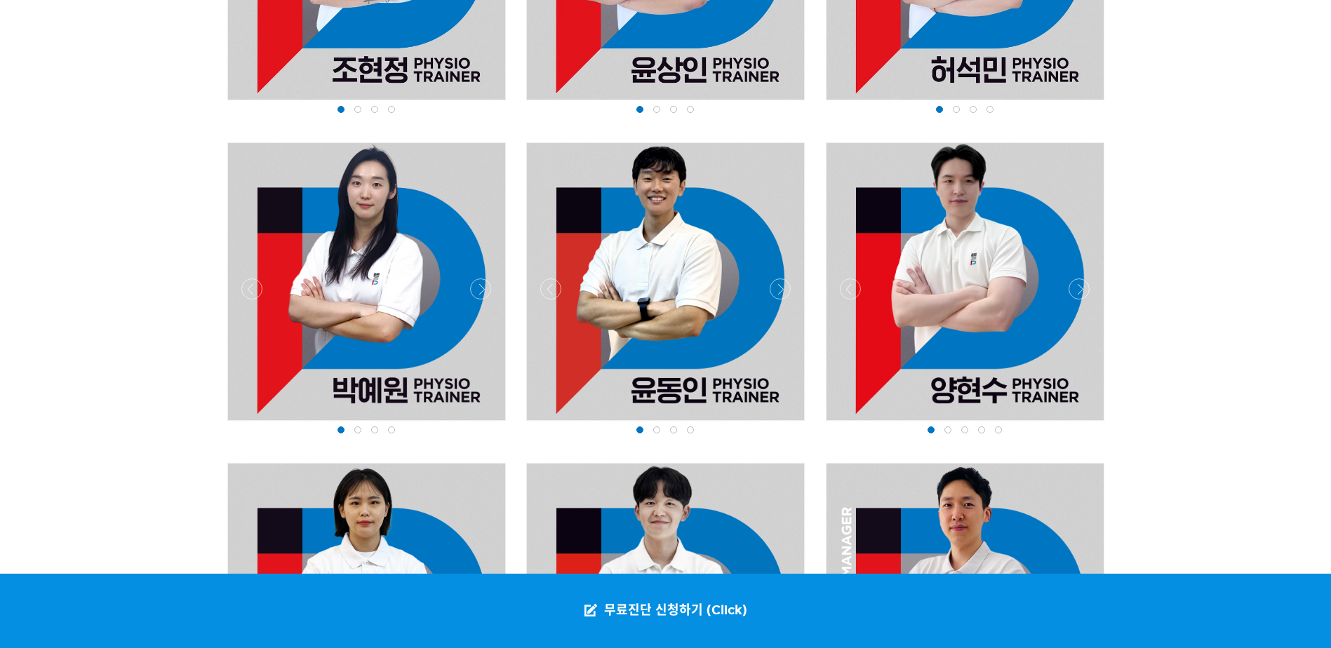
click at [253, 424] on div at bounding box center [367, 424] width 286 height 0
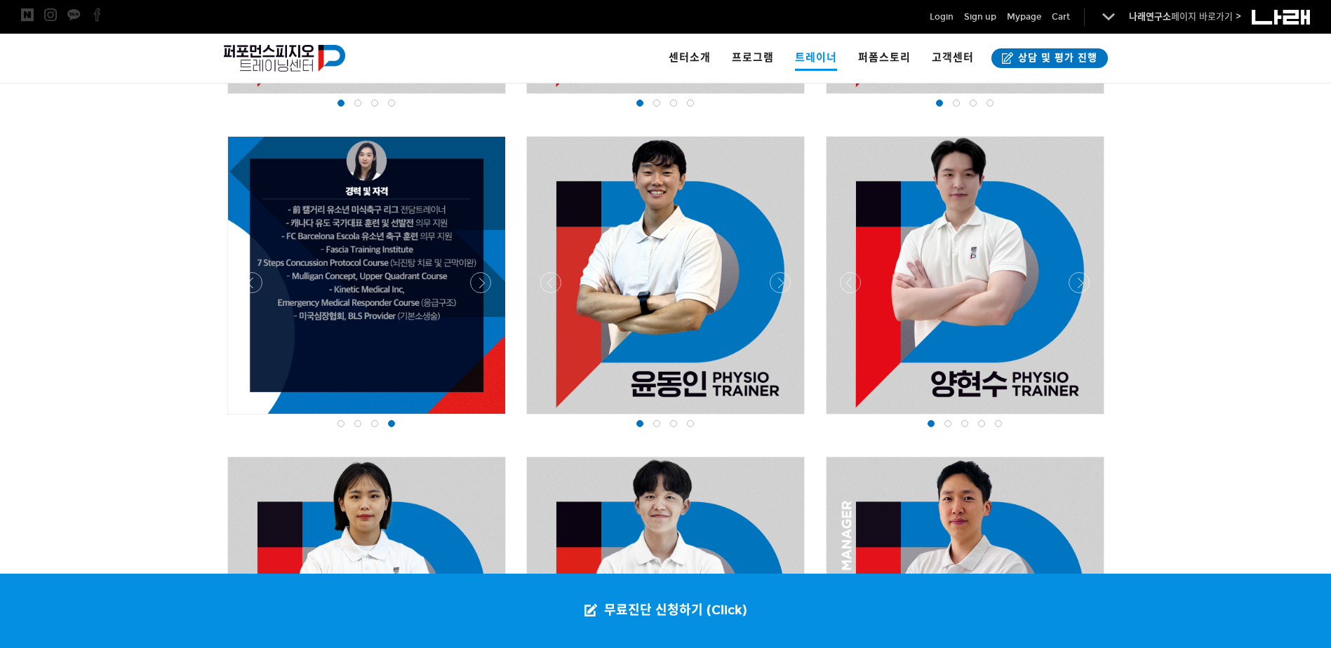
scroll to position [1118, 0]
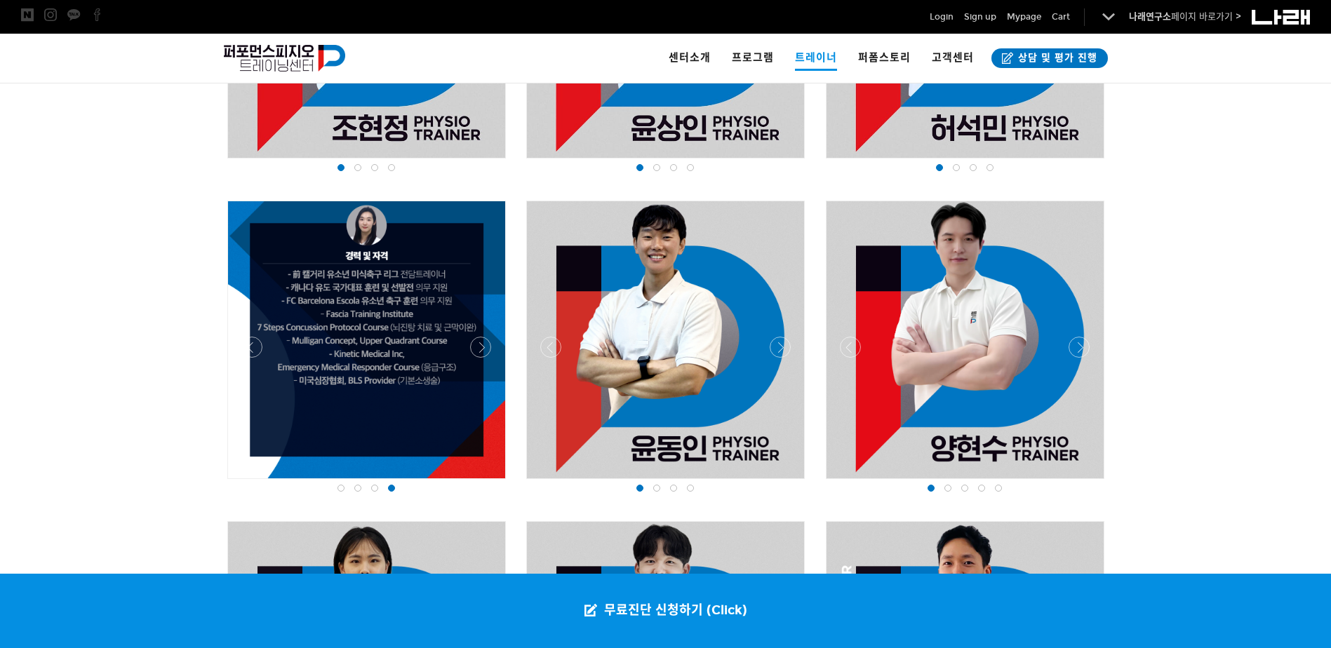
click at [857, 483] on div at bounding box center [965, 483] width 286 height 0
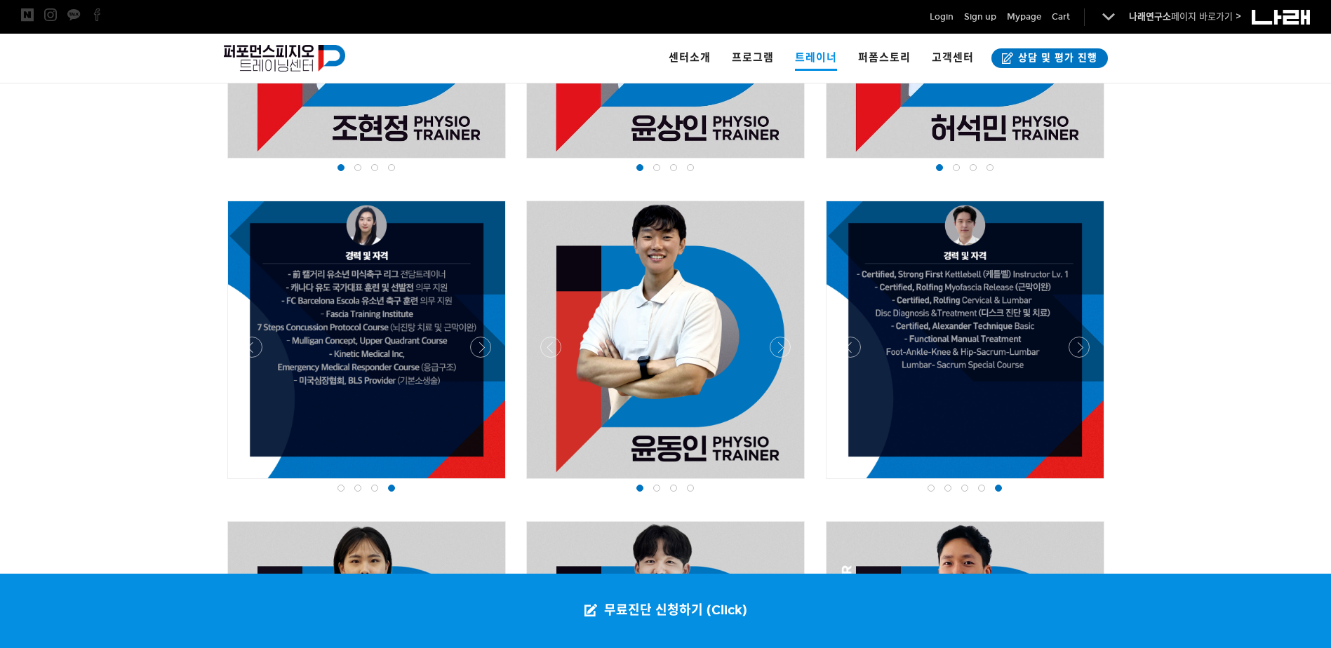
scroll to position [838, 0]
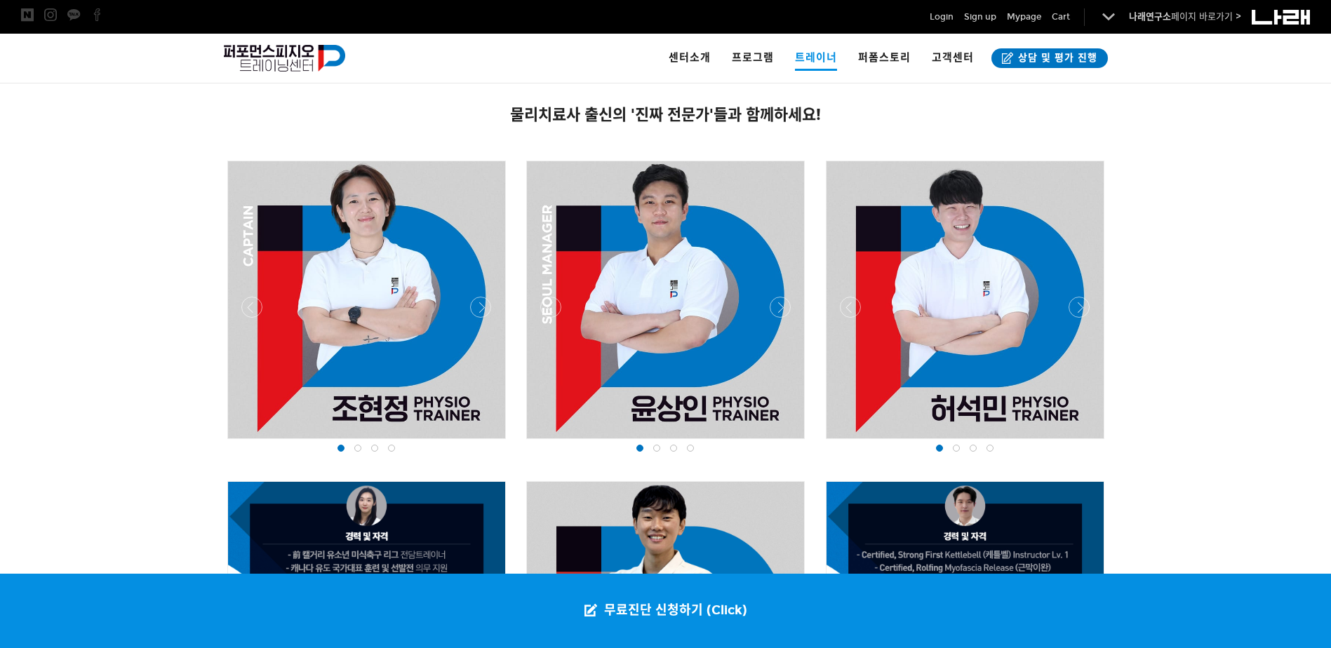
click at [859, 443] on div at bounding box center [965, 443] width 286 height 0
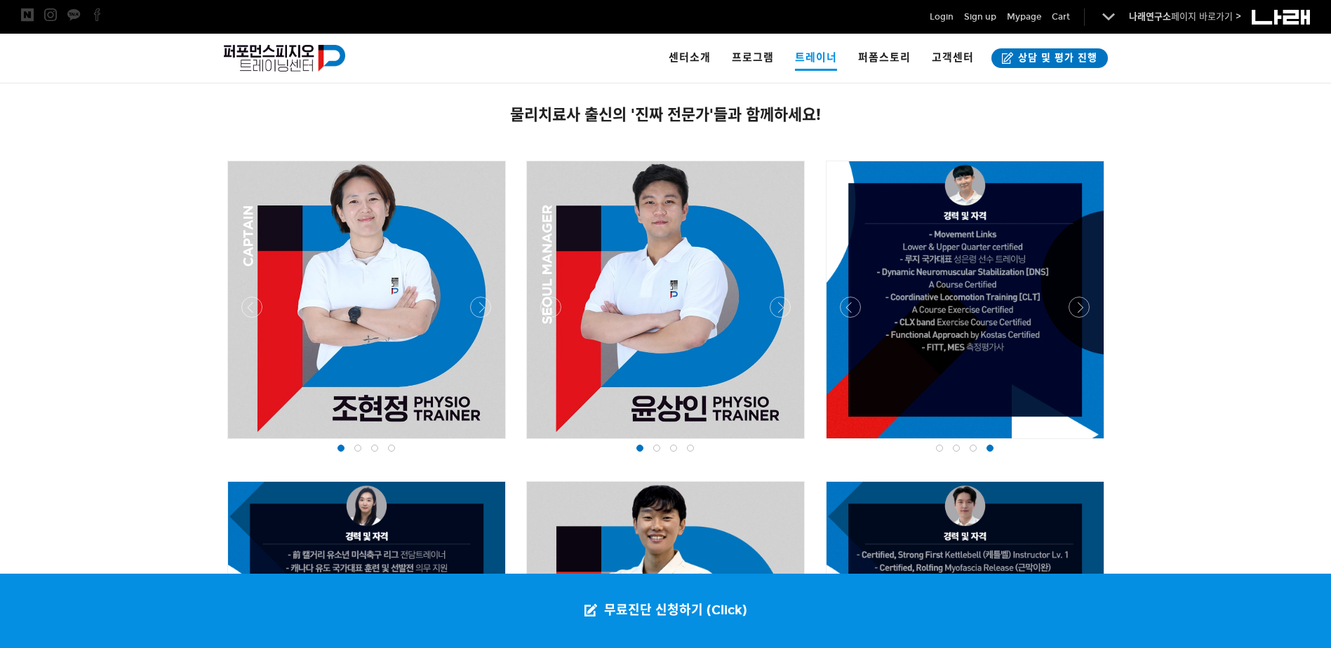
click at [855, 443] on div at bounding box center [965, 443] width 286 height 0
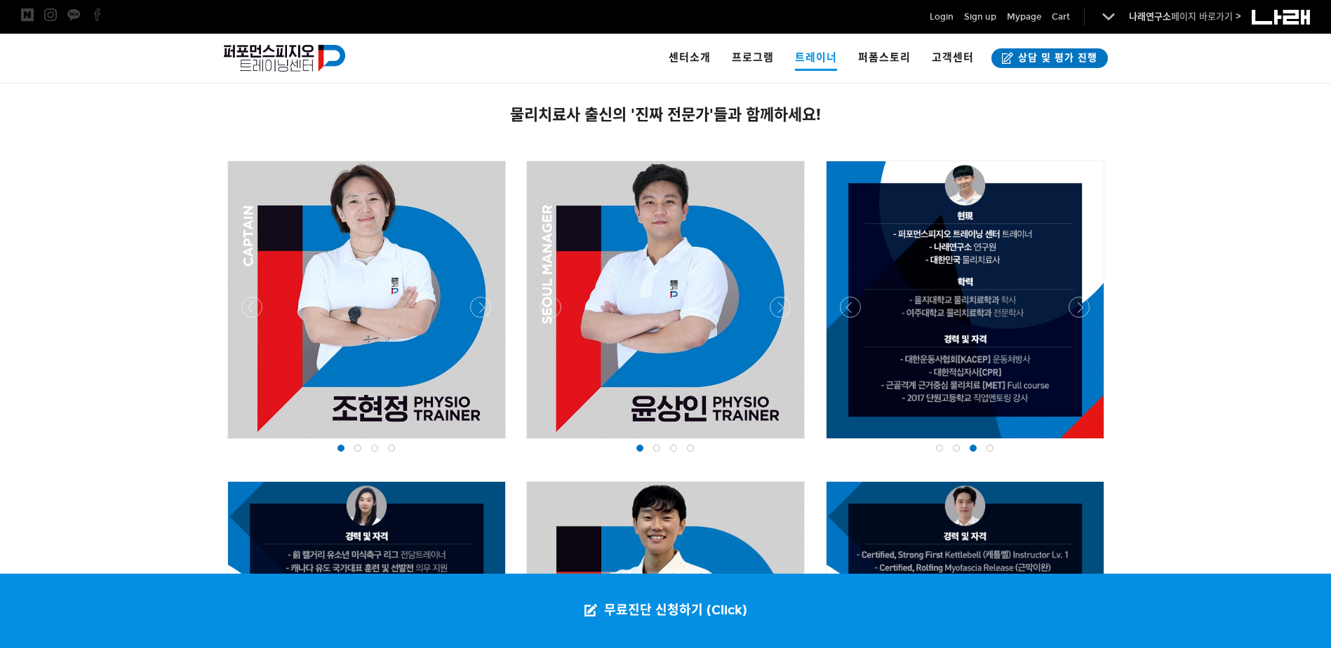
click at [855, 443] on div at bounding box center [965, 443] width 286 height 0
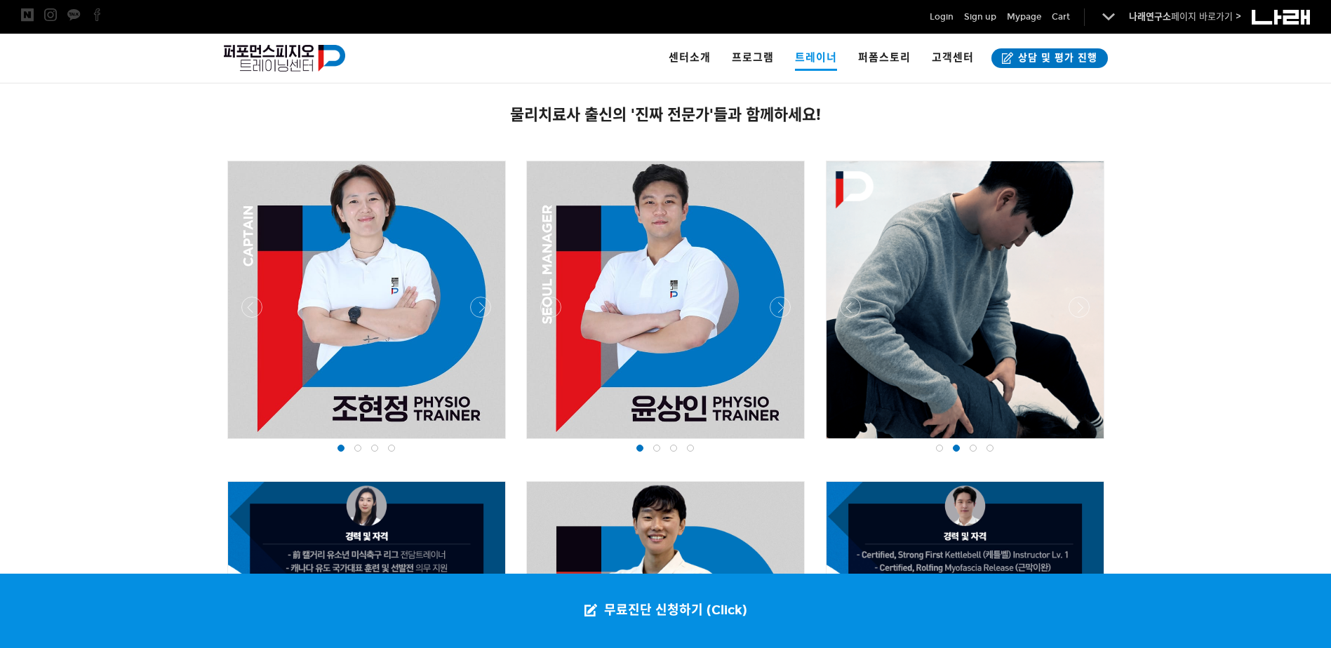
click at [1076, 443] on div at bounding box center [965, 443] width 286 height 0
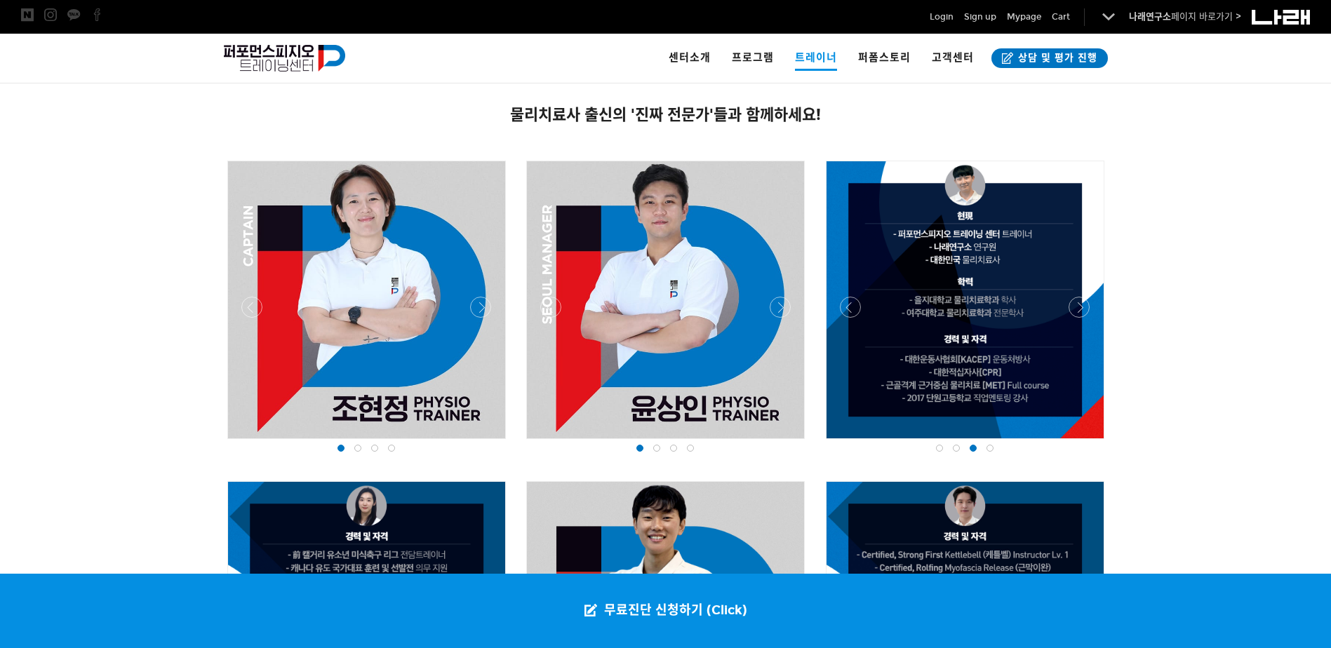
click at [1073, 443] on div at bounding box center [965, 443] width 286 height 0
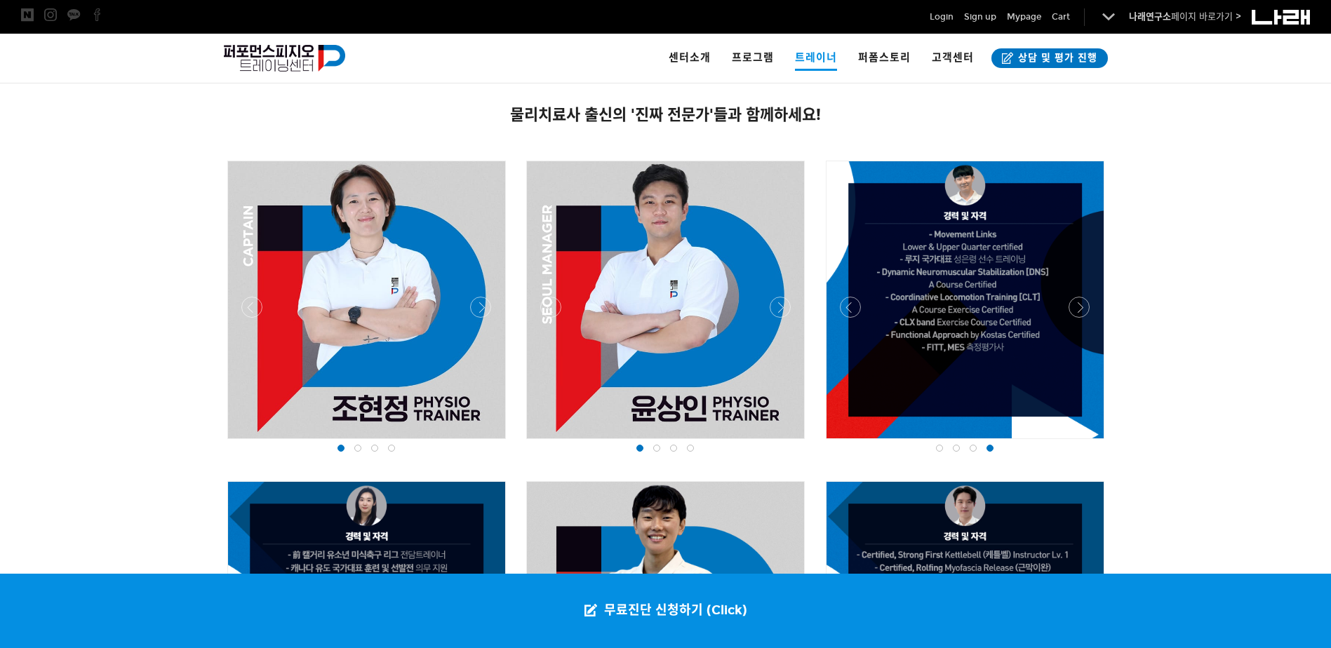
click at [1071, 443] on div at bounding box center [965, 443] width 286 height 0
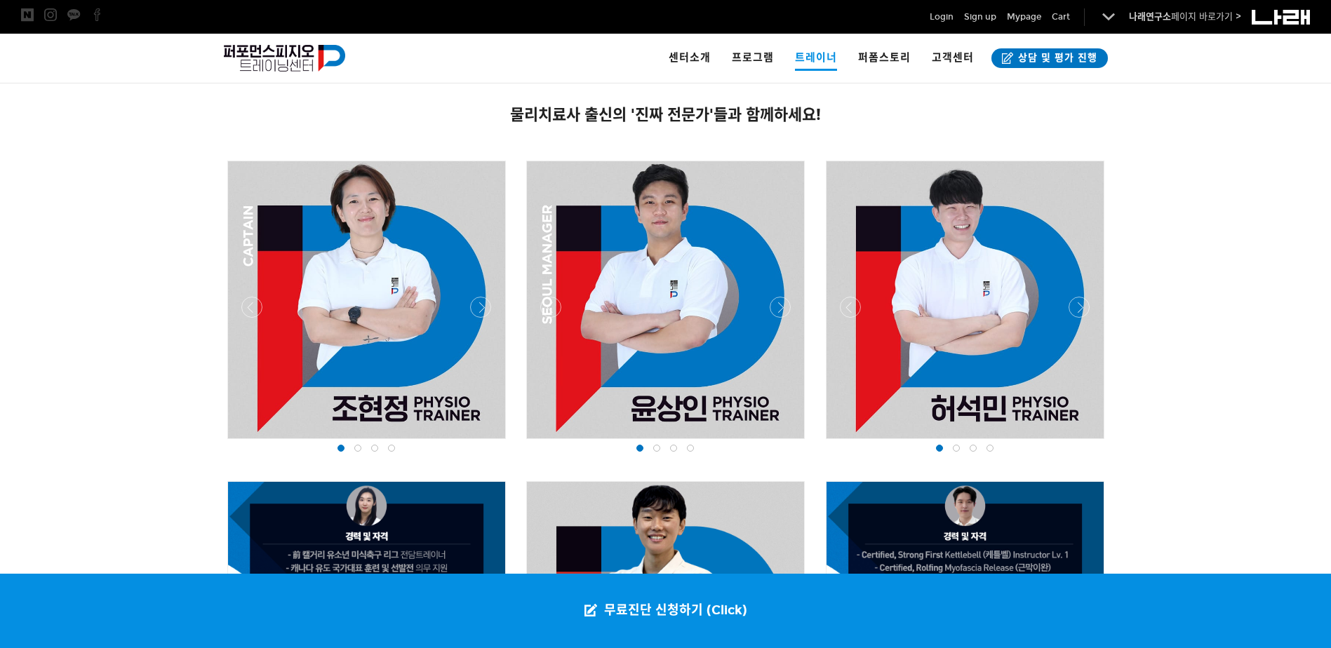
click at [840, 443] on div at bounding box center [965, 443] width 286 height 0
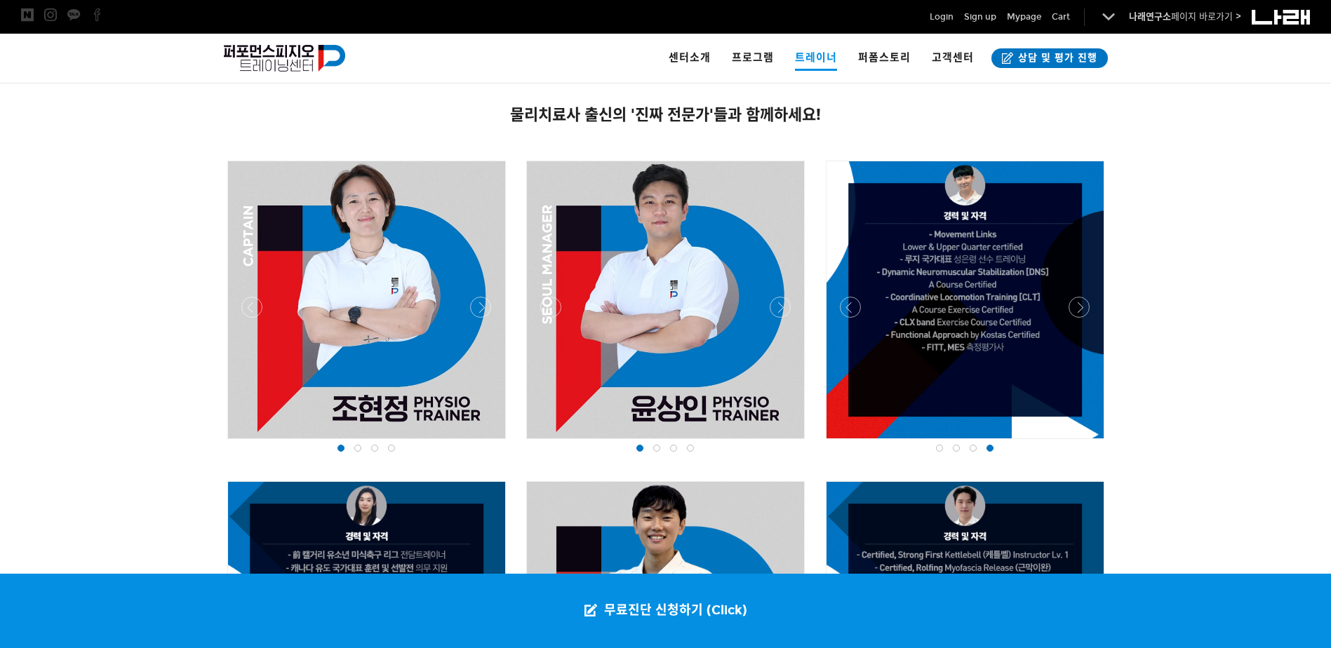
click at [840, 443] on div at bounding box center [965, 443] width 286 height 0
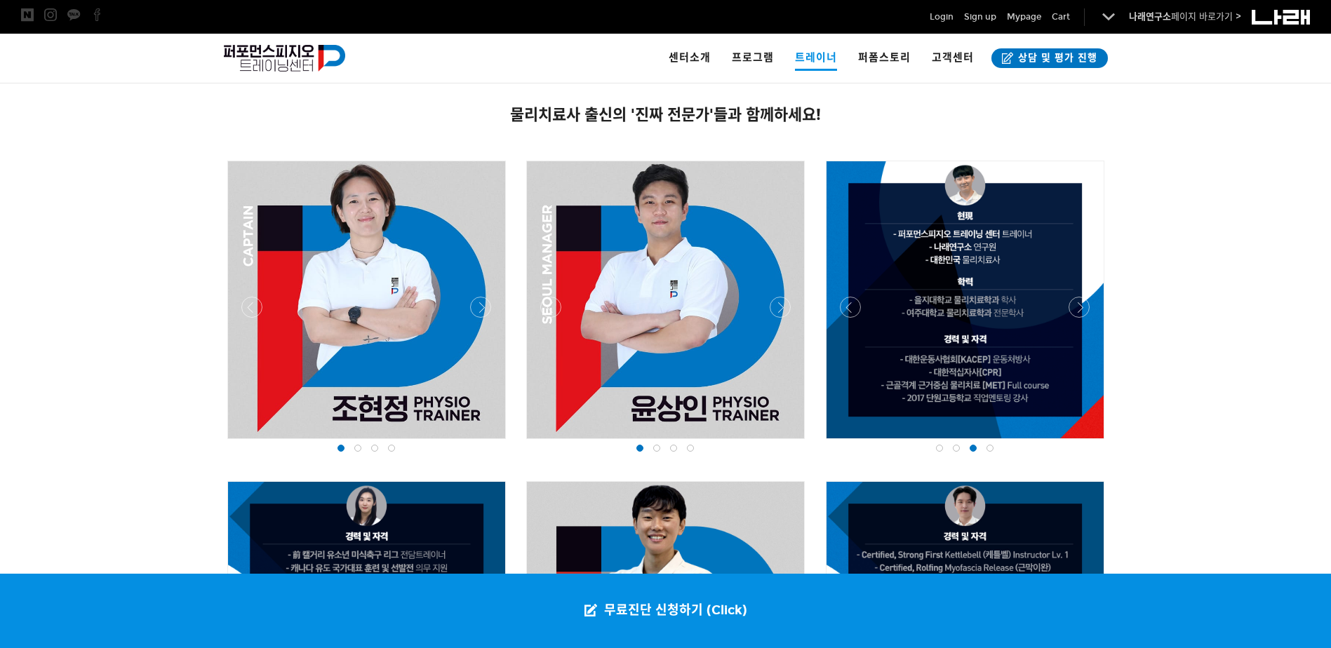
click at [840, 443] on div at bounding box center [965, 443] width 286 height 0
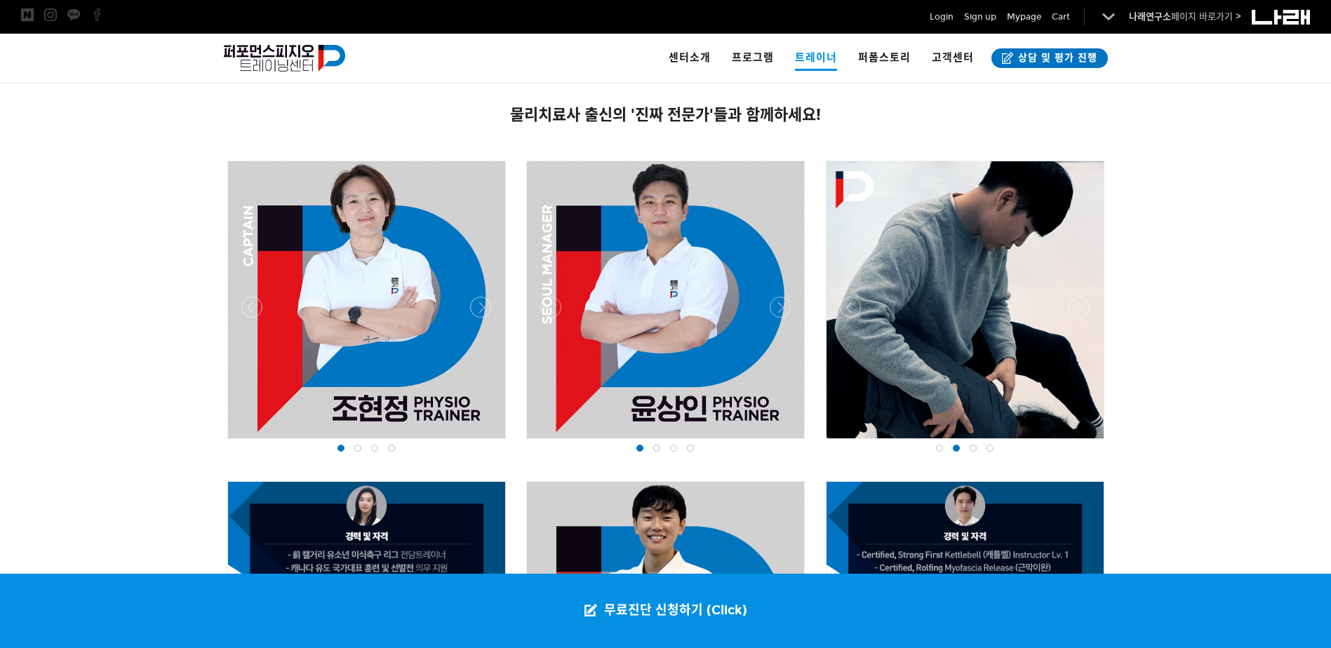
click at [1084, 443] on div at bounding box center [965, 443] width 286 height 0
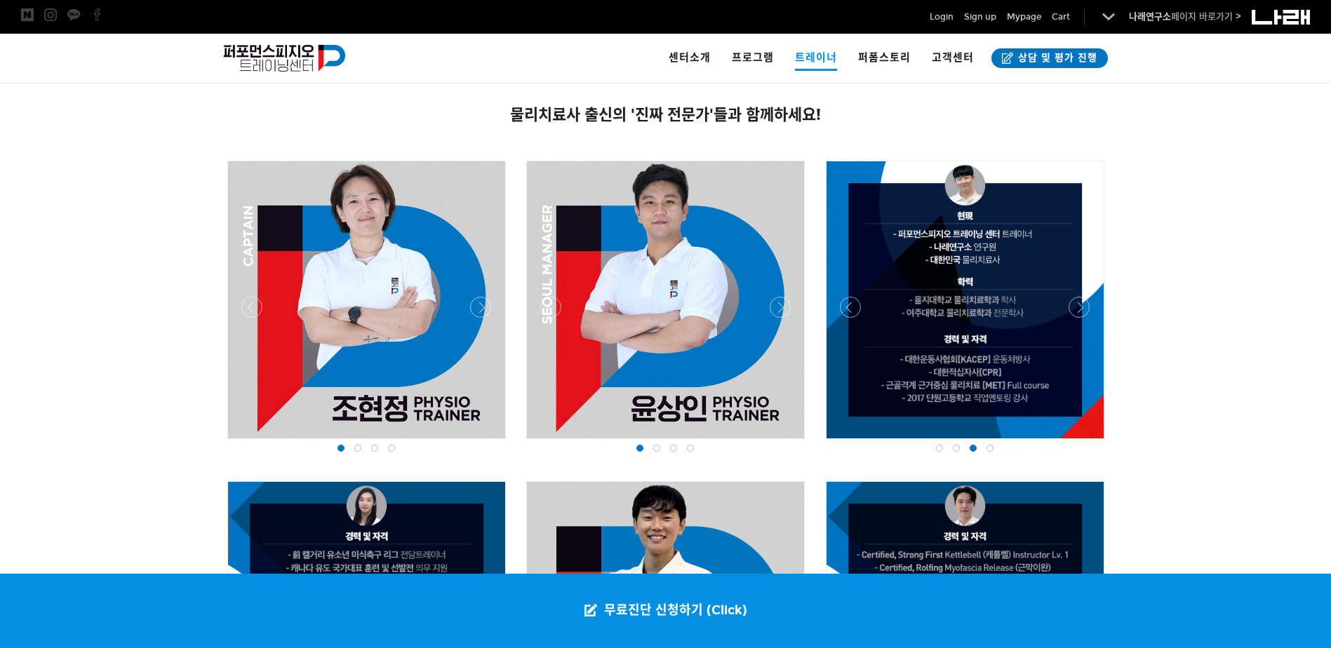
click at [545, 443] on div at bounding box center [666, 443] width 286 height 0
